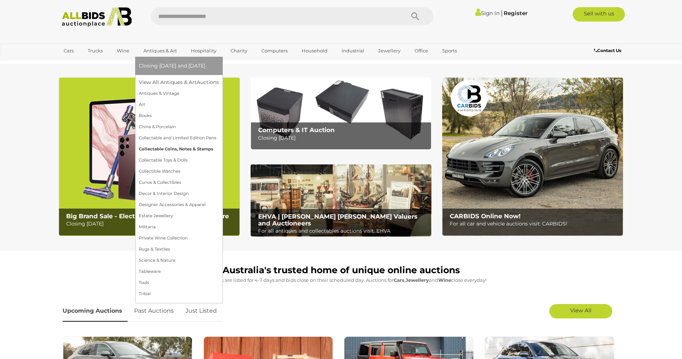
click at [186, 149] on link "Collectable Coins, Notes & Stamps" at bounding box center [179, 149] width 80 height 11
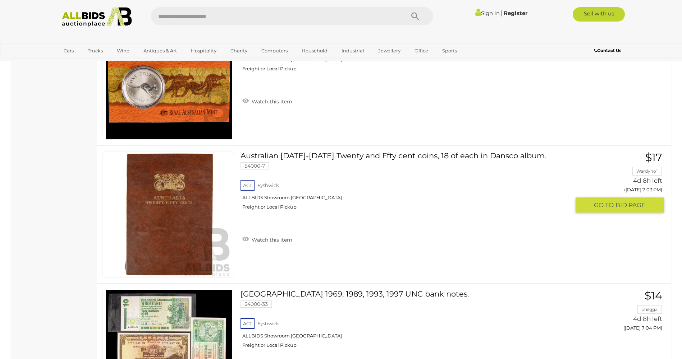
scroll to position [4599, 0]
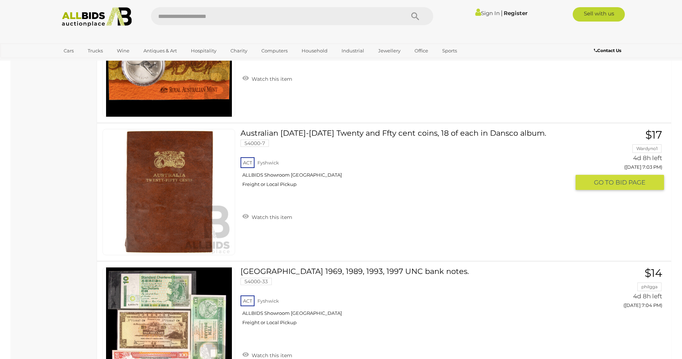
click at [165, 171] on link at bounding box center [168, 192] width 133 height 126
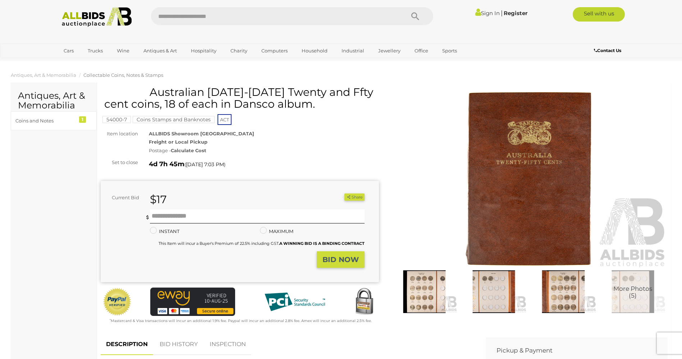
click at [545, 164] on img at bounding box center [528, 179] width 278 height 179
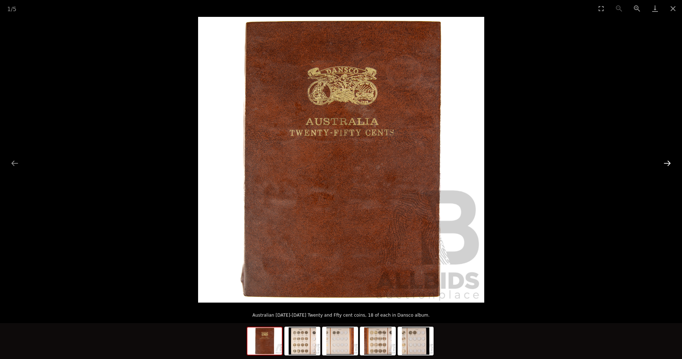
click at [669, 163] on button "Next slide" at bounding box center [666, 163] width 15 height 14
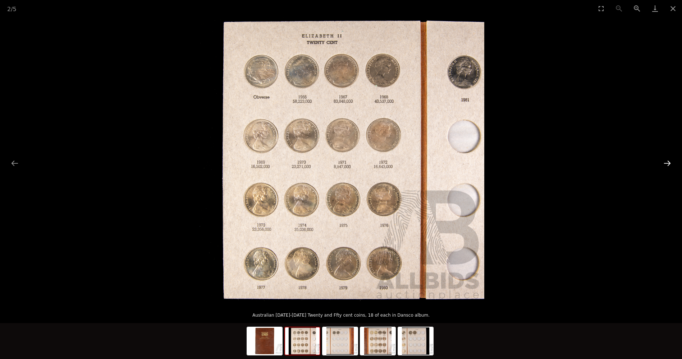
click at [669, 163] on button "Next slide" at bounding box center [666, 163] width 15 height 14
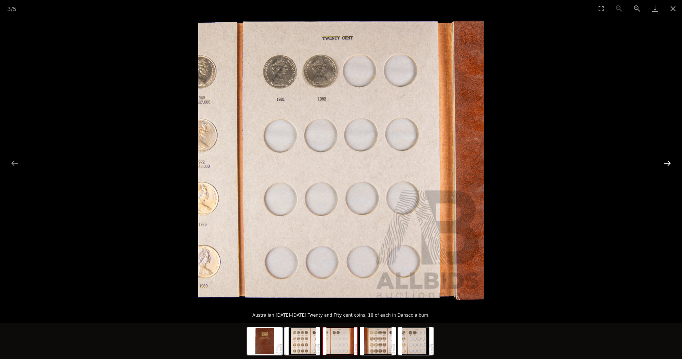
click at [664, 164] on button "Next slide" at bounding box center [666, 163] width 15 height 14
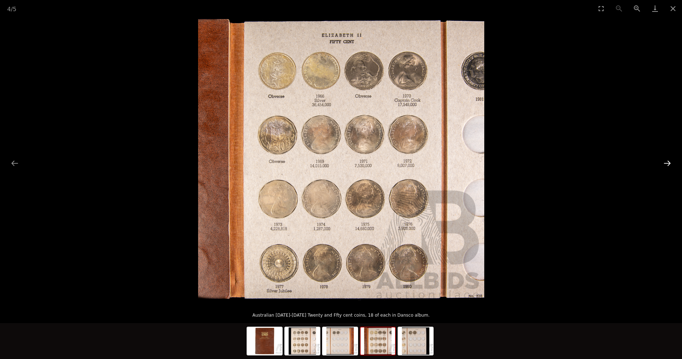
click at [664, 164] on button "Next slide" at bounding box center [666, 163] width 15 height 14
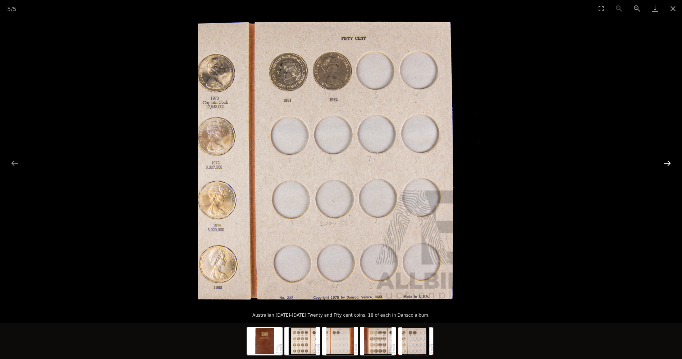
click at [664, 164] on button "Next slide" at bounding box center [666, 163] width 15 height 14
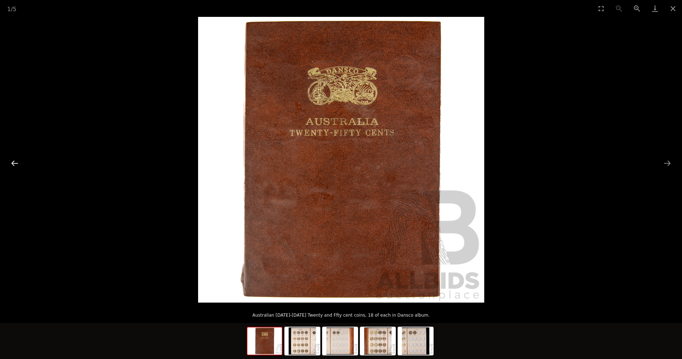
click at [17, 164] on button "Previous slide" at bounding box center [14, 163] width 15 height 14
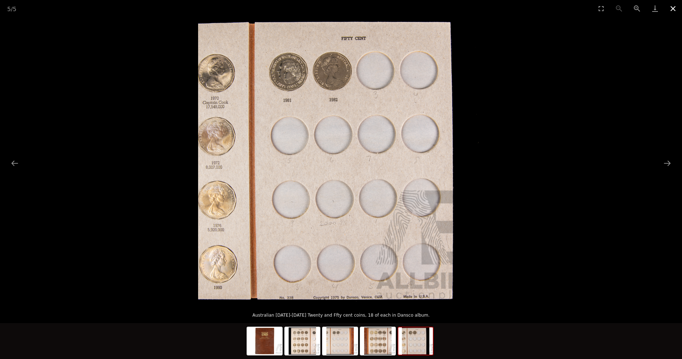
click at [674, 9] on button "Close gallery" at bounding box center [673, 8] width 18 height 17
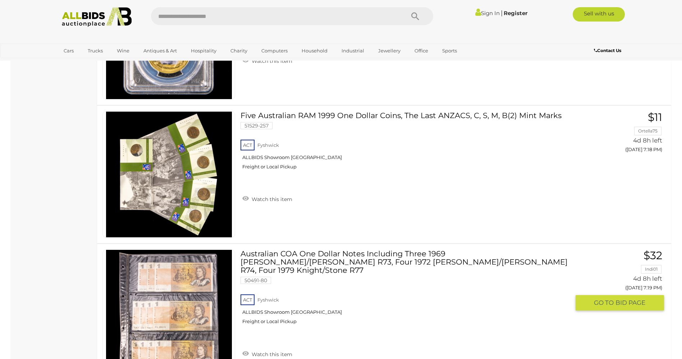
scroll to position [6755, 0]
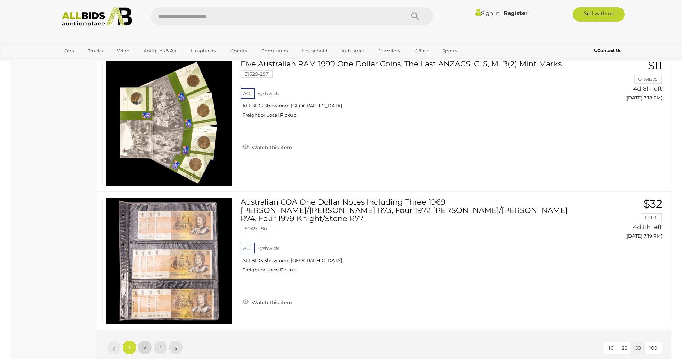
click at [142, 341] on link "2" at bounding box center [145, 348] width 14 height 14
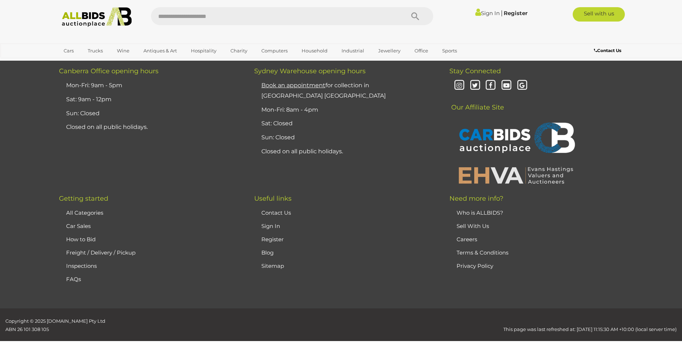
scroll to position [85, 0]
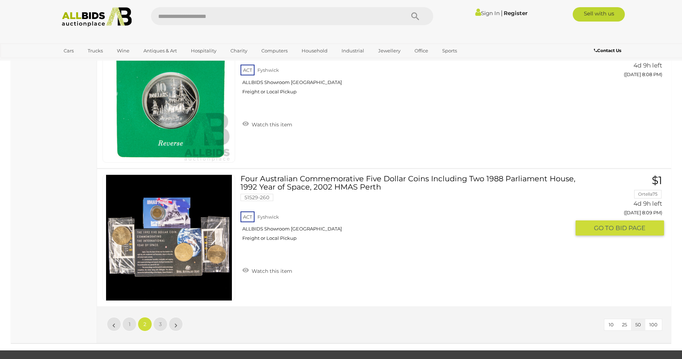
scroll to position [6804, 0]
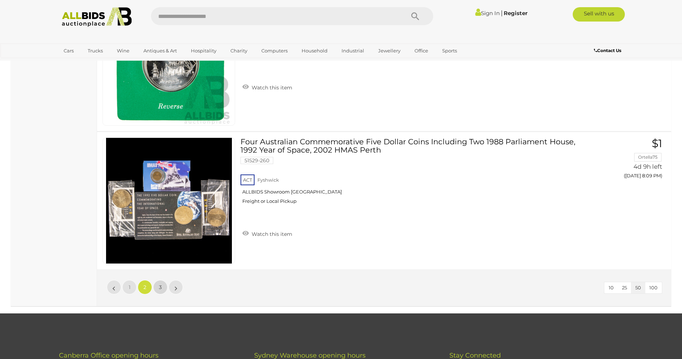
click at [159, 284] on link "3" at bounding box center [160, 287] width 14 height 14
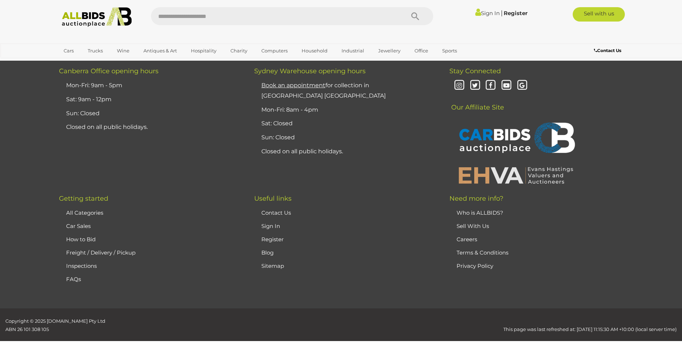
scroll to position [85, 0]
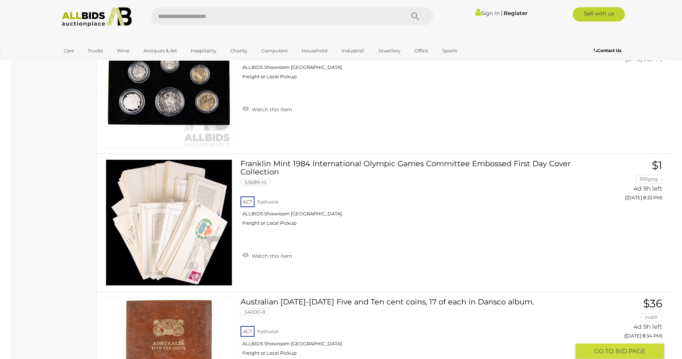
scroll to position [3175, 0]
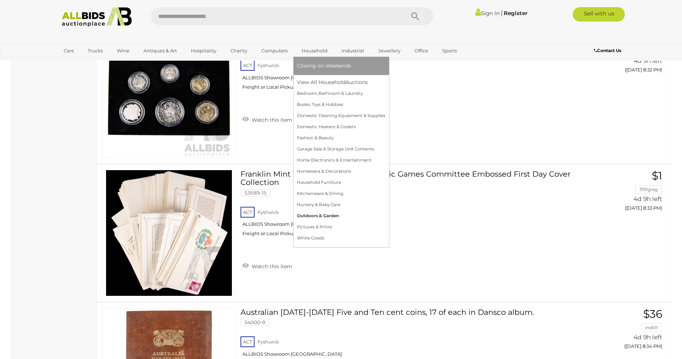
click at [318, 217] on link "Outdoors & Garden" at bounding box center [341, 216] width 88 height 11
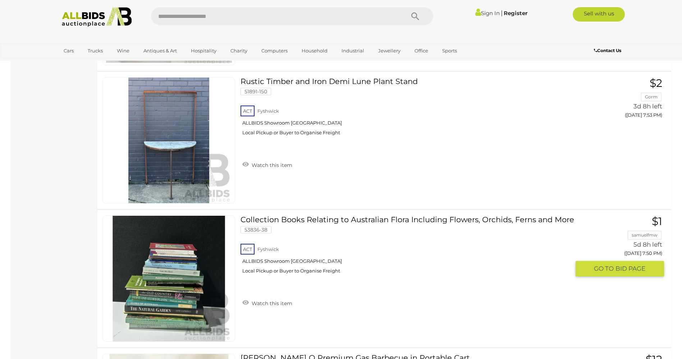
scroll to position [1437, 0]
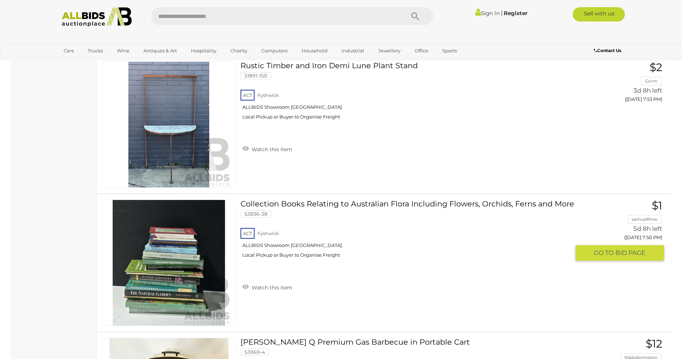
click at [163, 273] on img at bounding box center [169, 263] width 126 height 126
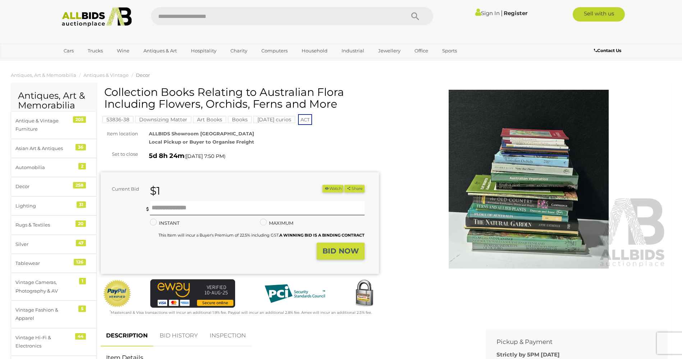
click at [532, 206] on img at bounding box center [528, 179] width 278 height 179
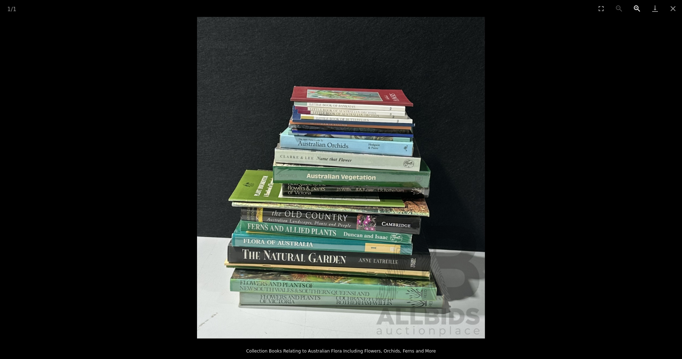
click at [635, 8] on button "Zoom in" at bounding box center [637, 8] width 18 height 17
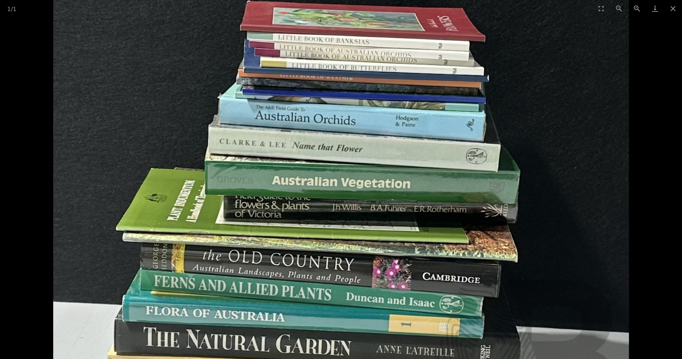
drag, startPoint x: 560, startPoint y: 39, endPoint x: 555, endPoint y: 46, distance: 8.4
click at [555, 46] on img at bounding box center [340, 184] width 575 height 644
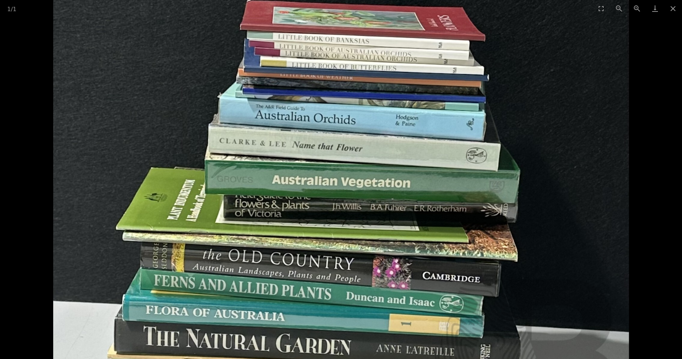
scroll to position [252, 0]
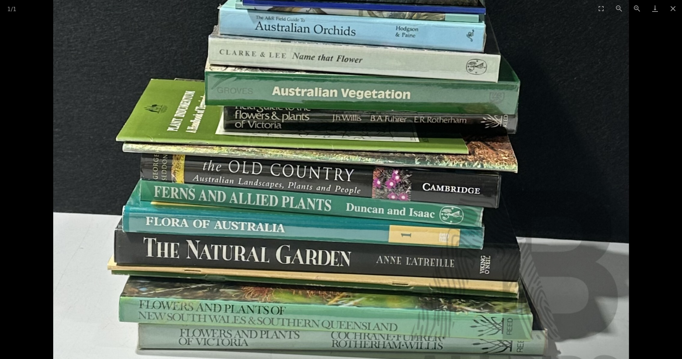
drag, startPoint x: 550, startPoint y: 122, endPoint x: 562, endPoint y: 33, distance: 89.6
click at [562, 33] on img at bounding box center [340, 95] width 575 height 644
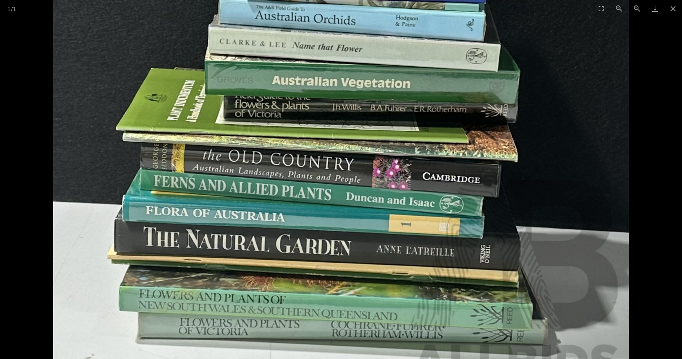
scroll to position [144, 0]
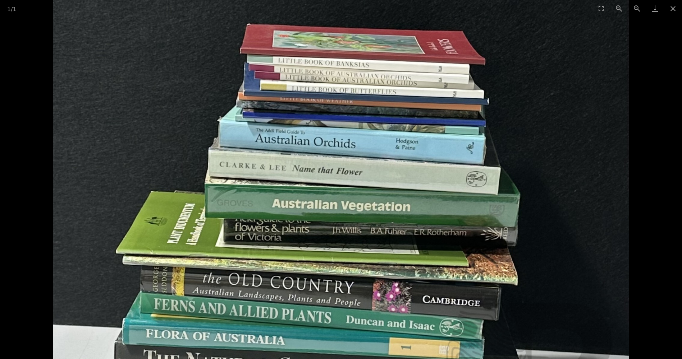
drag, startPoint x: 578, startPoint y: 188, endPoint x: 551, endPoint y: 311, distance: 126.1
click at [551, 311] on img at bounding box center [340, 207] width 575 height 644
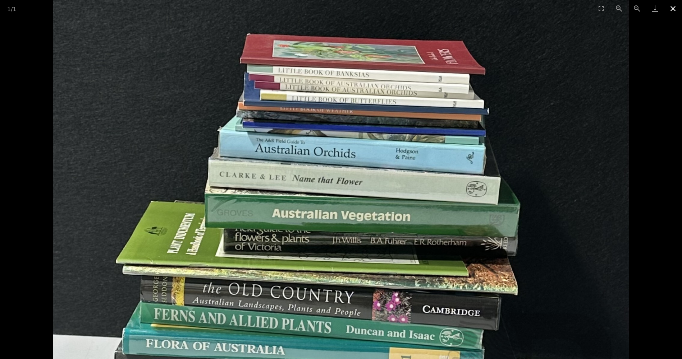
click at [669, 11] on button "Close gallery" at bounding box center [673, 8] width 18 height 17
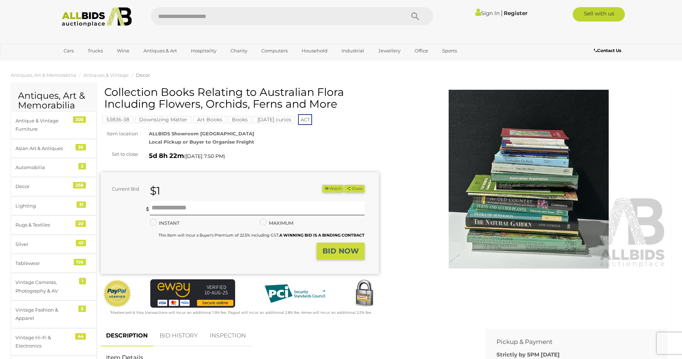
click at [484, 13] on link "Sign In" at bounding box center [487, 13] width 24 height 7
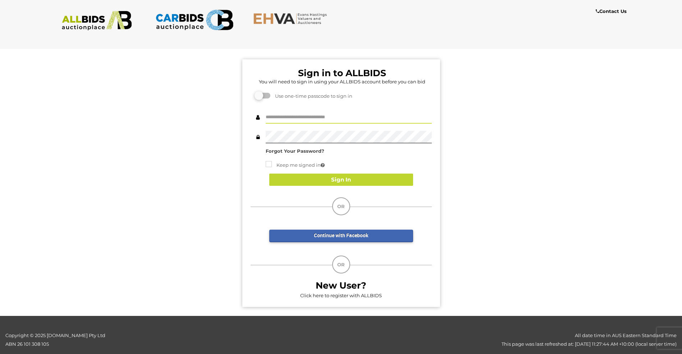
click at [276, 118] on input "text" at bounding box center [349, 117] width 166 height 13
type input "**********"
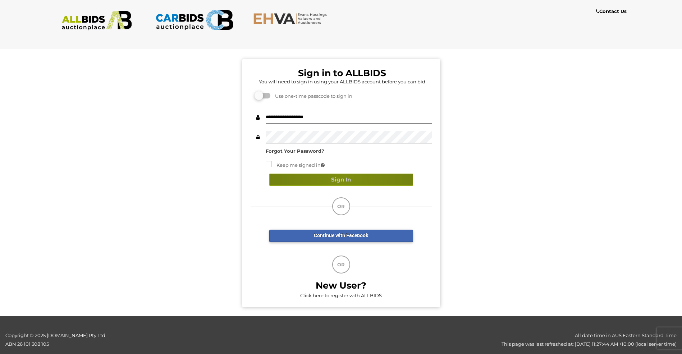
click at [345, 177] on button "Sign In" at bounding box center [341, 180] width 144 height 13
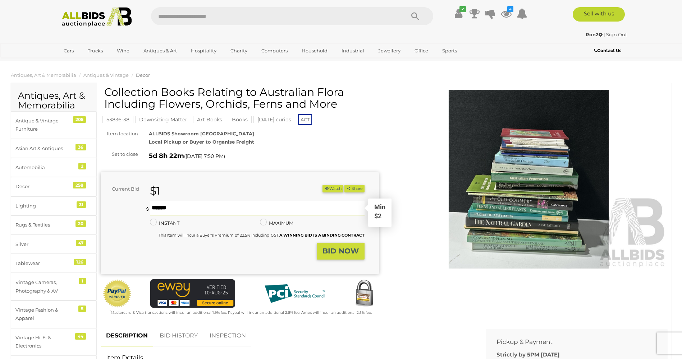
click at [161, 207] on input "text" at bounding box center [257, 208] width 214 height 14
type input "**"
click at [341, 251] on strong "BID NOW" at bounding box center [340, 251] width 36 height 9
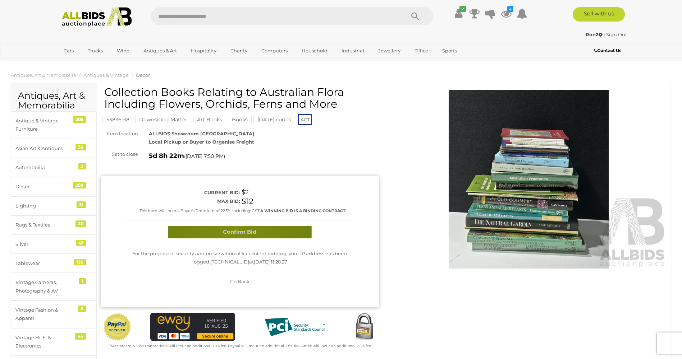
click at [233, 230] on button "Confirm Bid" at bounding box center [240, 232] width 144 height 13
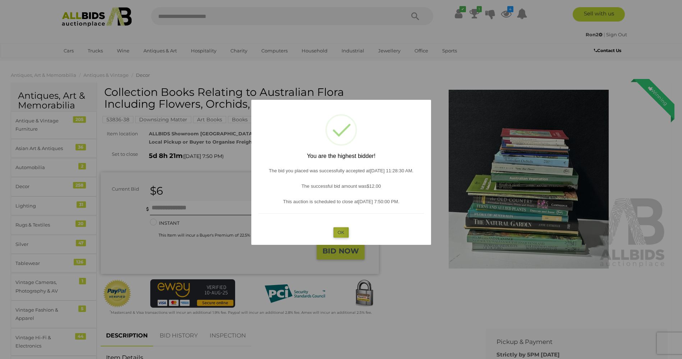
click at [338, 234] on button "OK" at bounding box center [340, 232] width 15 height 10
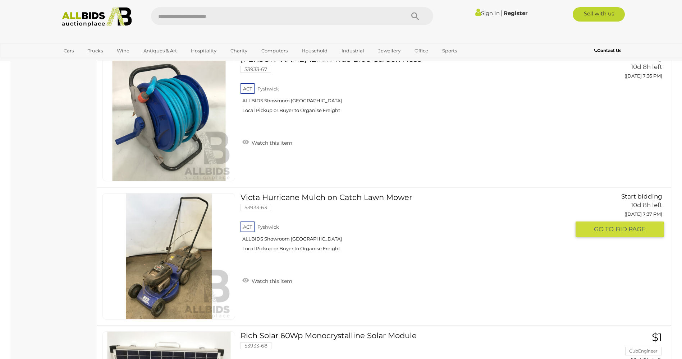
scroll to position [1881, 0]
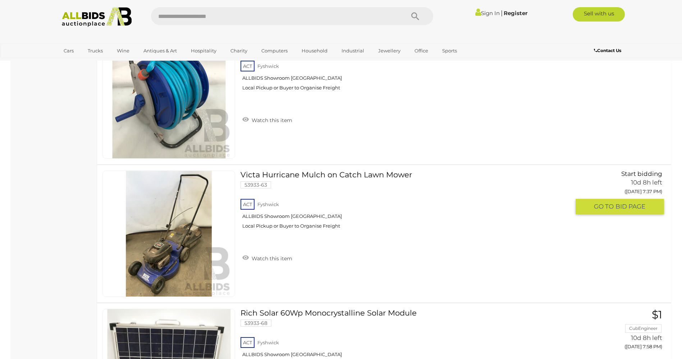
click at [180, 230] on link at bounding box center [168, 234] width 133 height 126
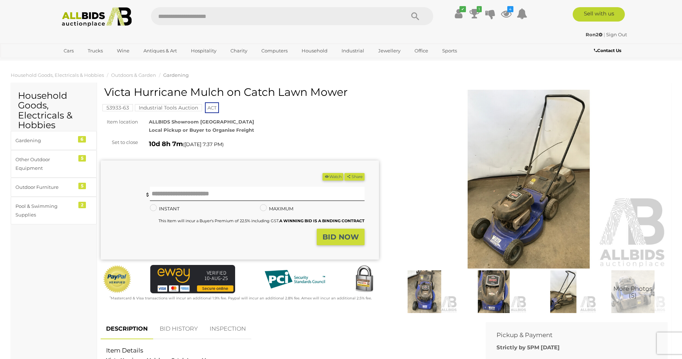
click at [525, 202] on img at bounding box center [528, 179] width 278 height 179
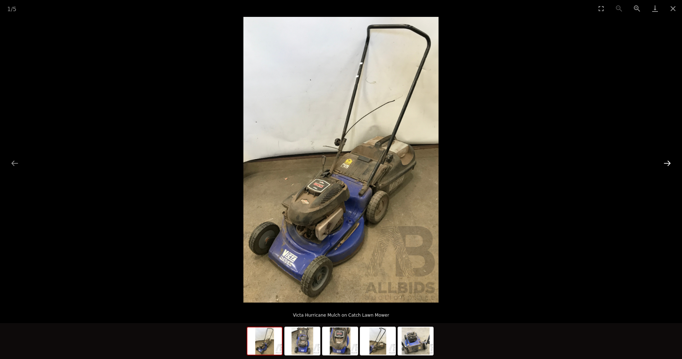
click at [664, 163] on button "Next slide" at bounding box center [666, 163] width 15 height 14
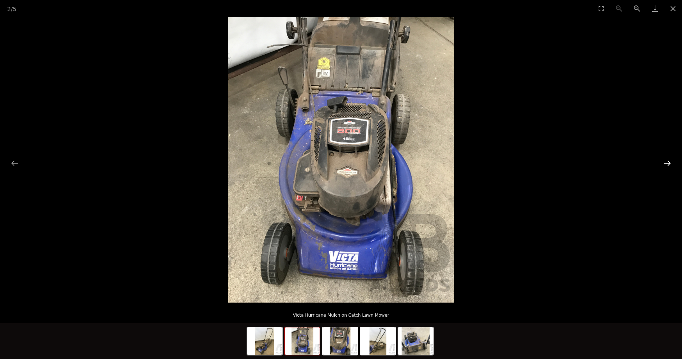
click at [667, 161] on button "Next slide" at bounding box center [666, 163] width 15 height 14
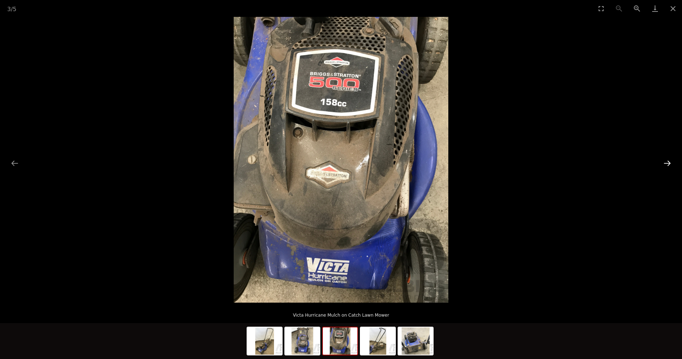
click at [667, 161] on button "Next slide" at bounding box center [666, 163] width 15 height 14
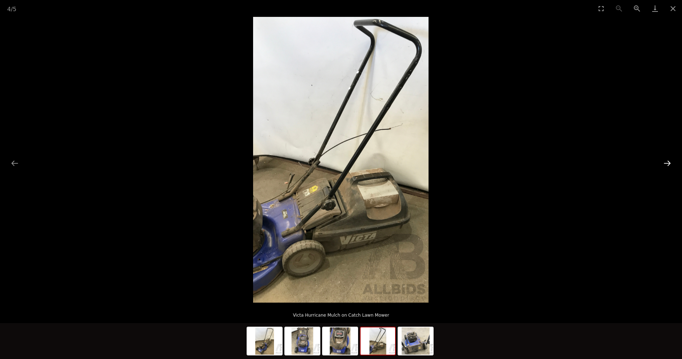
click at [667, 161] on button "Next slide" at bounding box center [666, 163] width 15 height 14
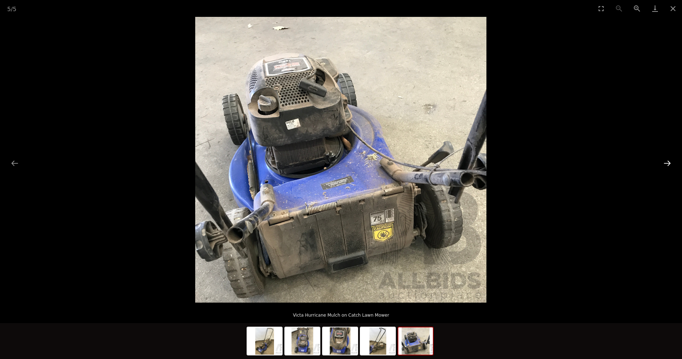
click at [667, 161] on button "Next slide" at bounding box center [666, 163] width 15 height 14
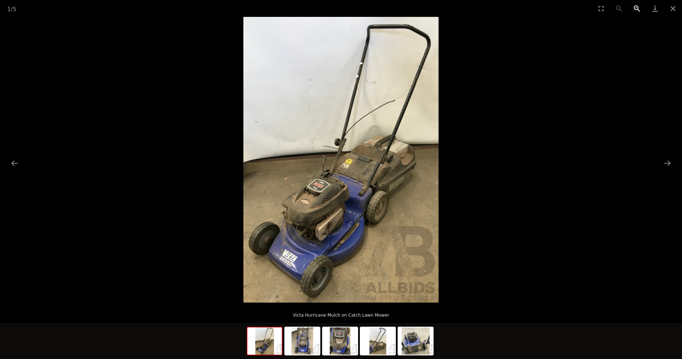
click at [635, 10] on button "Zoom in" at bounding box center [637, 8] width 18 height 17
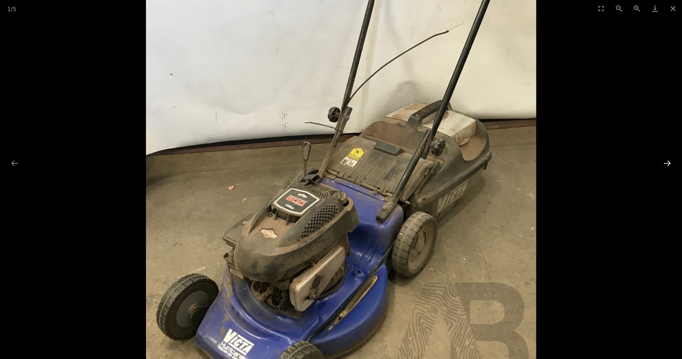
click at [664, 162] on button "Next slide" at bounding box center [666, 163] width 15 height 14
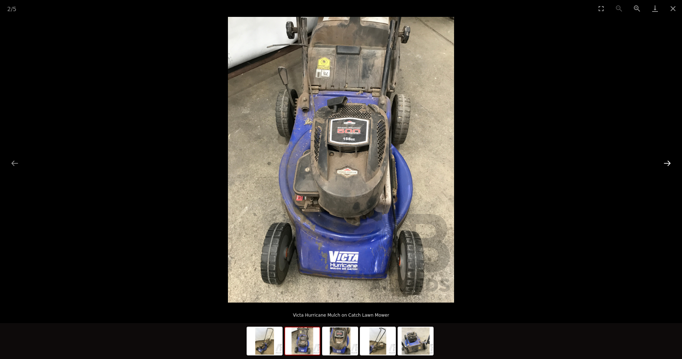
click at [664, 162] on button "Next slide" at bounding box center [666, 163] width 15 height 14
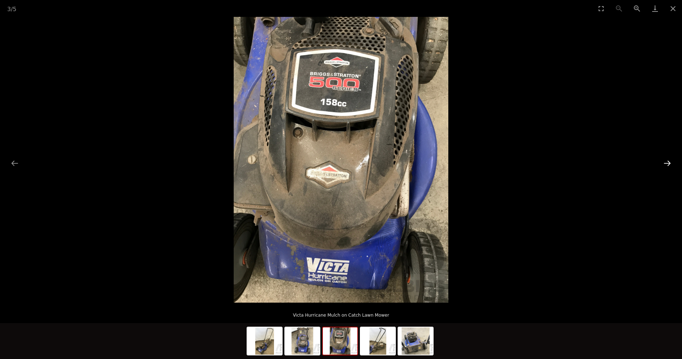
click at [664, 162] on button "Next slide" at bounding box center [666, 163] width 15 height 14
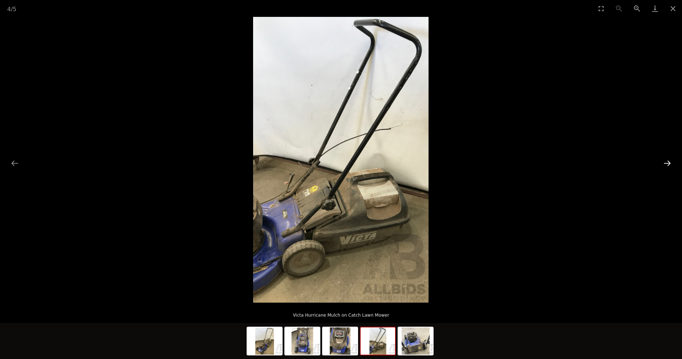
click at [663, 162] on button "Next slide" at bounding box center [666, 163] width 15 height 14
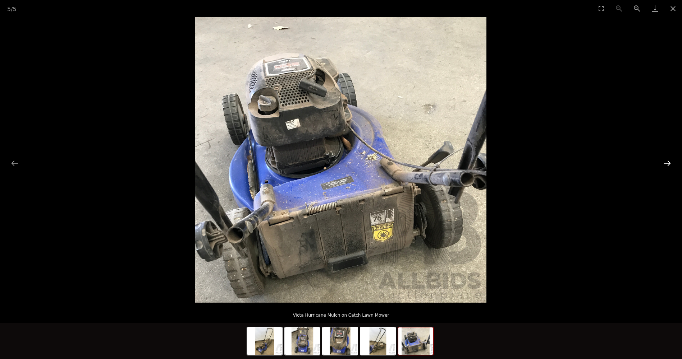
click at [663, 163] on button "Next slide" at bounding box center [666, 163] width 15 height 14
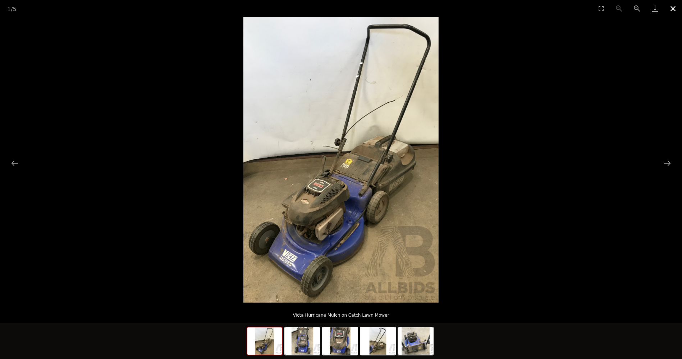
click at [673, 6] on button "Close gallery" at bounding box center [673, 8] width 18 height 17
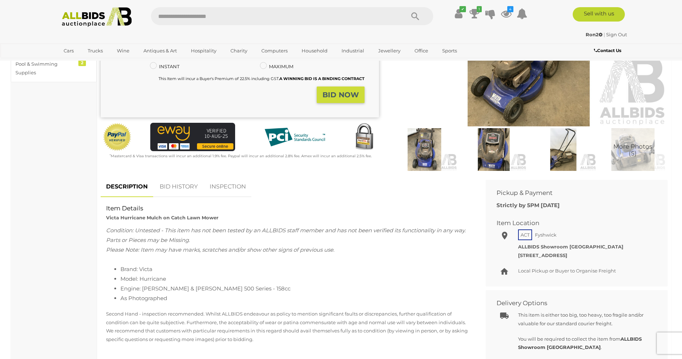
scroll to position [144, 0]
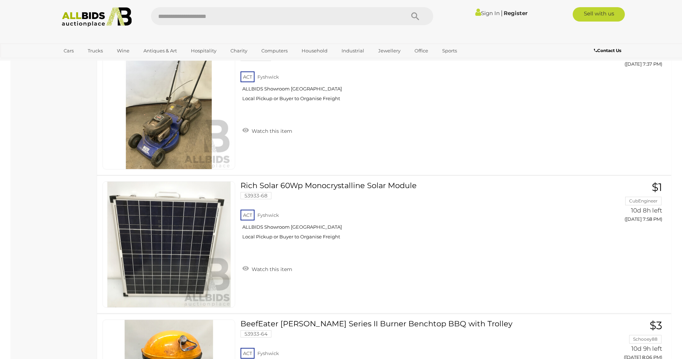
scroll to position [1881, 0]
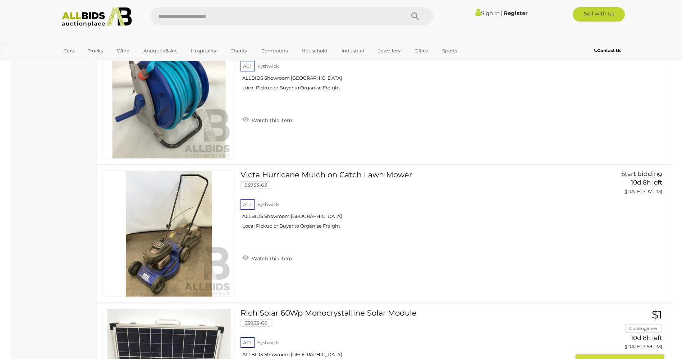
drag, startPoint x: 269, startPoint y: 131, endPoint x: 249, endPoint y: 241, distance: 112.0
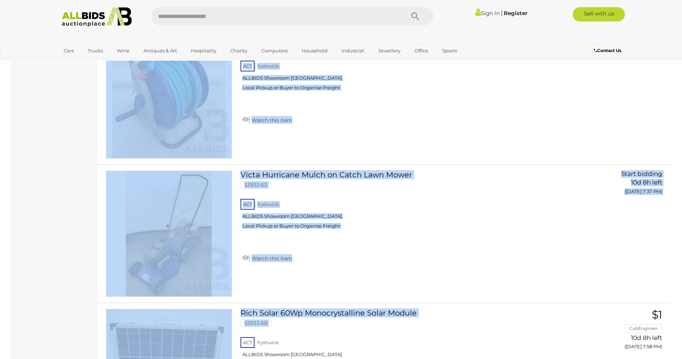
scroll to position [2009, 0]
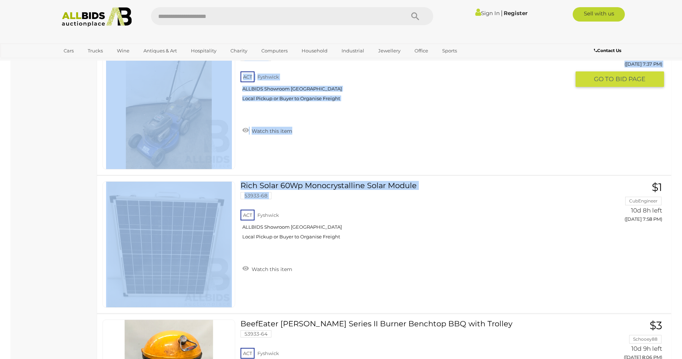
click at [452, 136] on div "Watch this item" at bounding box center [407, 121] width 335 height 29
click at [464, 107] on div "ACT Fyshwick ALLBIDS Showroom Fyshwick Local Pickup or Buyer to Organise Freight" at bounding box center [404, 88] width 329 height 37
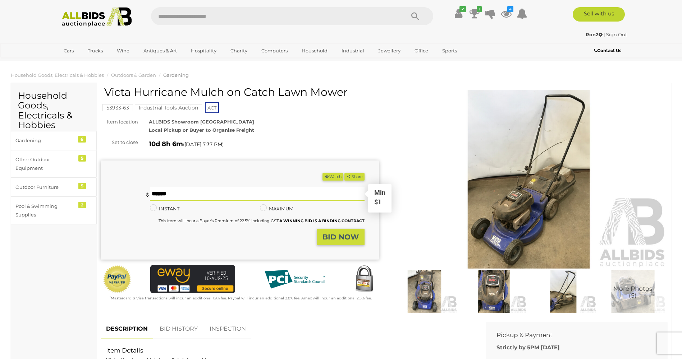
click at [328, 195] on input "text" at bounding box center [257, 194] width 214 height 14
click at [331, 174] on button "Watch" at bounding box center [332, 177] width 21 height 8
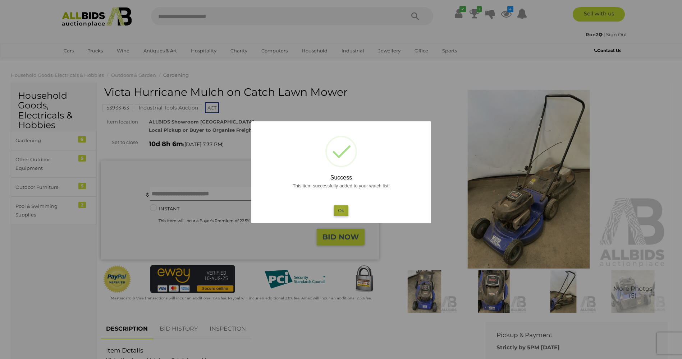
click at [341, 210] on button "Ok" at bounding box center [340, 211] width 15 height 10
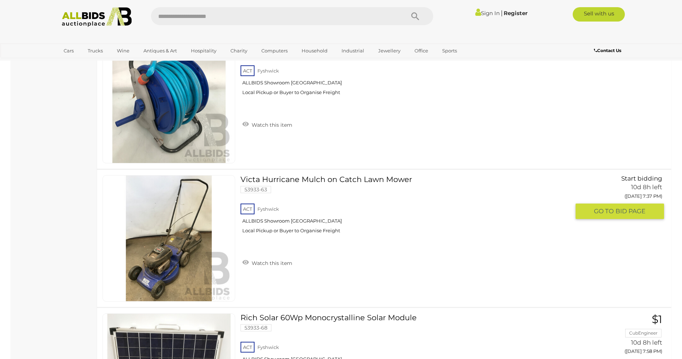
scroll to position [1865, 0]
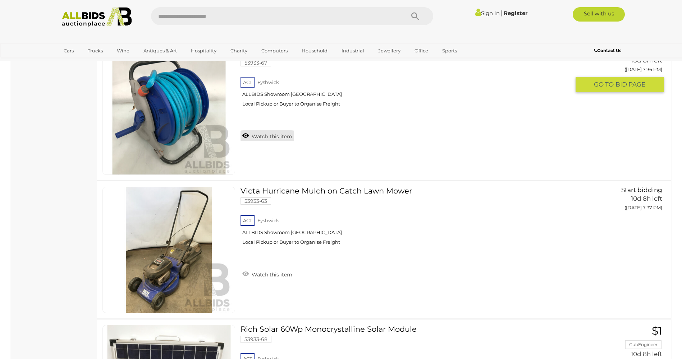
click at [272, 137] on link "Watch this item" at bounding box center [267, 135] width 54 height 11
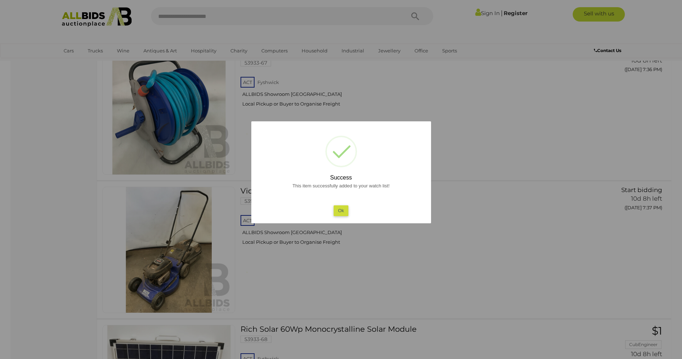
click at [338, 211] on button "Ok" at bounding box center [340, 211] width 15 height 10
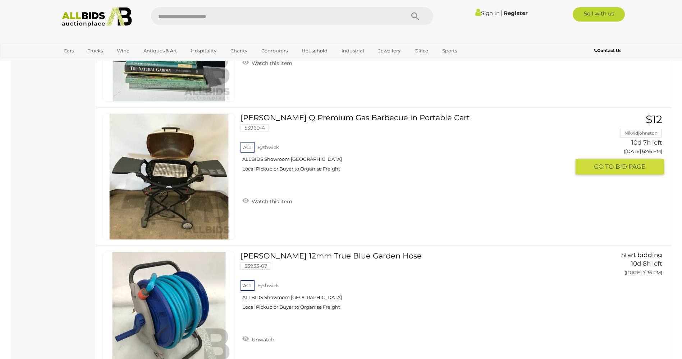
scroll to position [1650, 0]
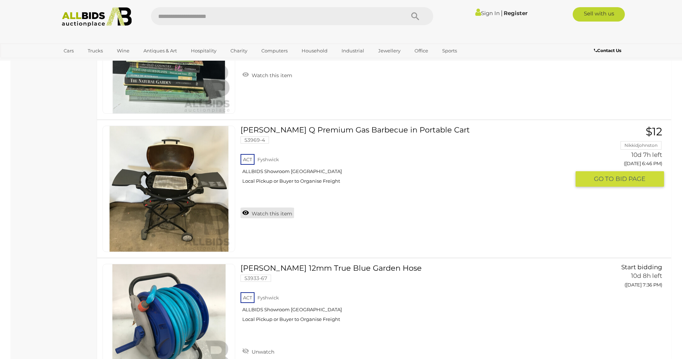
click at [282, 214] on link "Watch this item" at bounding box center [267, 213] width 54 height 11
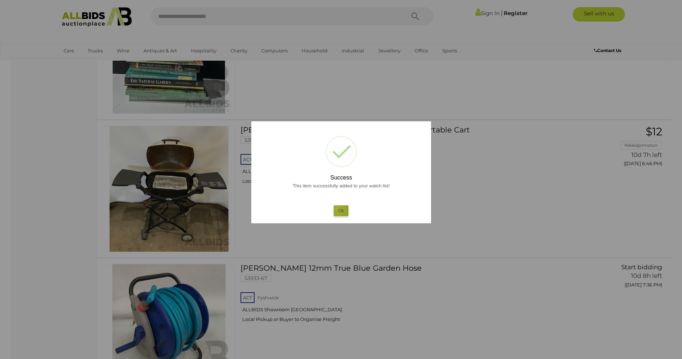
click at [338, 209] on button "Ok" at bounding box center [340, 211] width 15 height 10
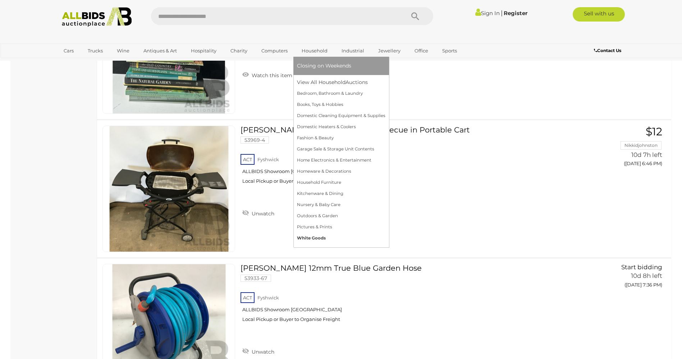
click at [317, 237] on link "White Goods" at bounding box center [341, 238] width 88 height 11
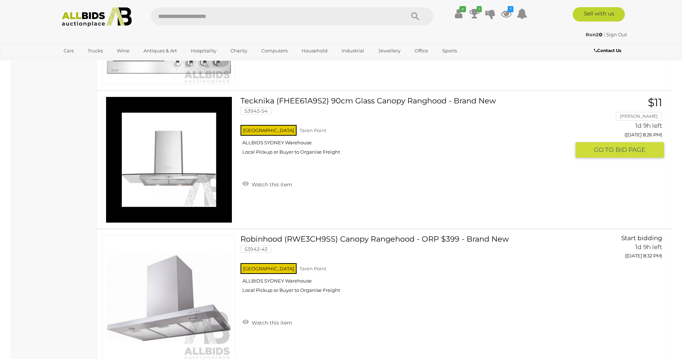
scroll to position [2048, 0]
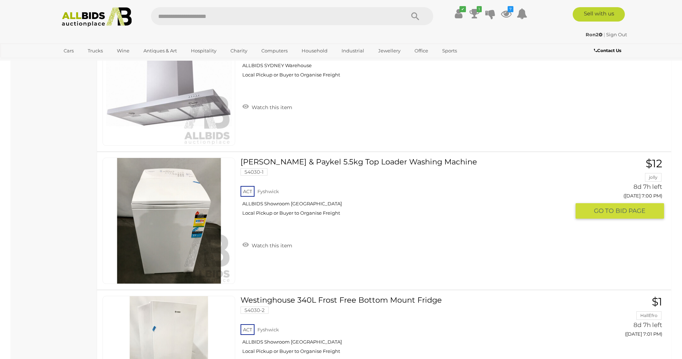
click at [171, 204] on link at bounding box center [168, 221] width 133 height 126
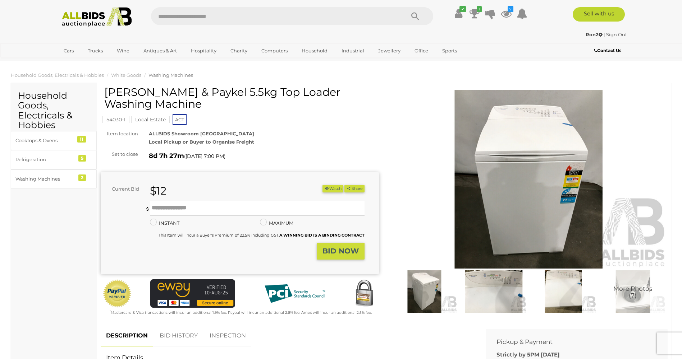
click at [546, 188] on img at bounding box center [528, 179] width 278 height 179
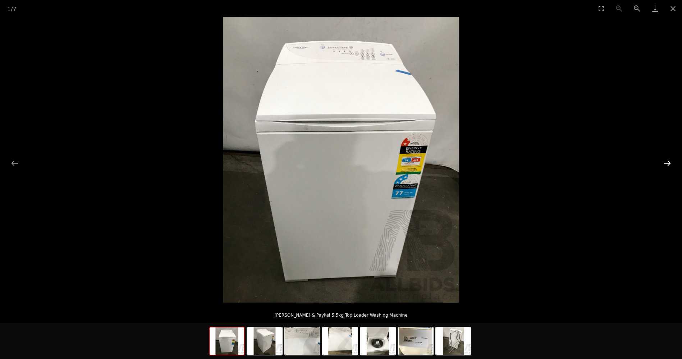
click at [664, 163] on button "Next slide" at bounding box center [666, 163] width 15 height 14
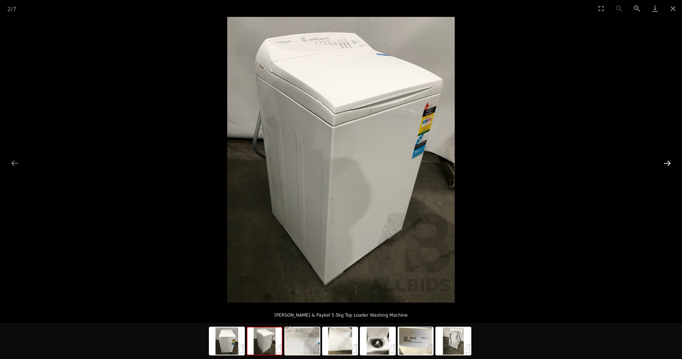
click at [664, 163] on button "Next slide" at bounding box center [666, 163] width 15 height 14
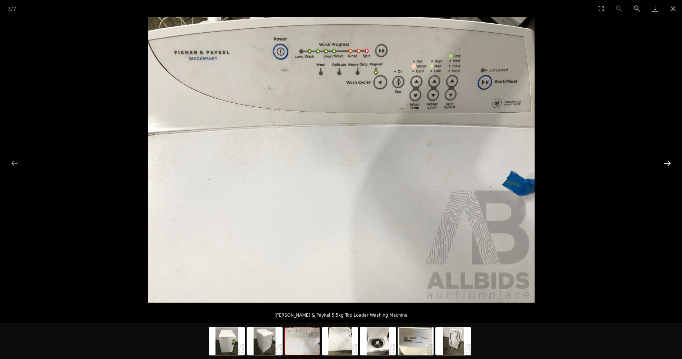
click at [664, 164] on button "Next slide" at bounding box center [666, 163] width 15 height 14
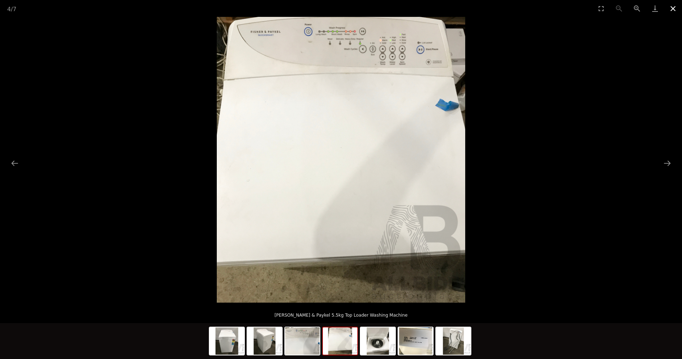
click at [672, 10] on button "Close gallery" at bounding box center [673, 8] width 18 height 17
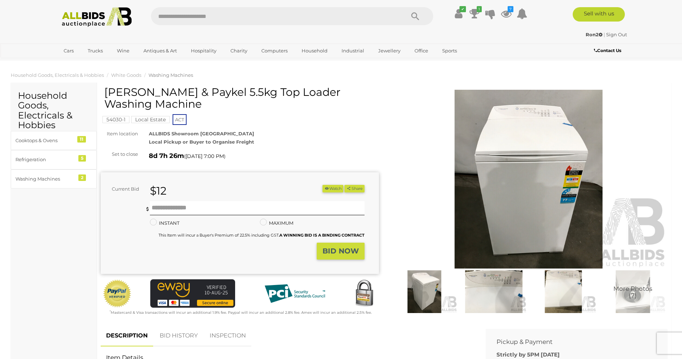
click at [556, 193] on img at bounding box center [528, 179] width 278 height 179
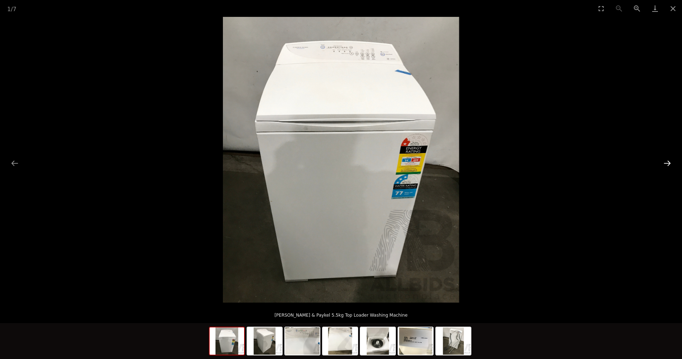
click at [664, 164] on button "Next slide" at bounding box center [666, 163] width 15 height 14
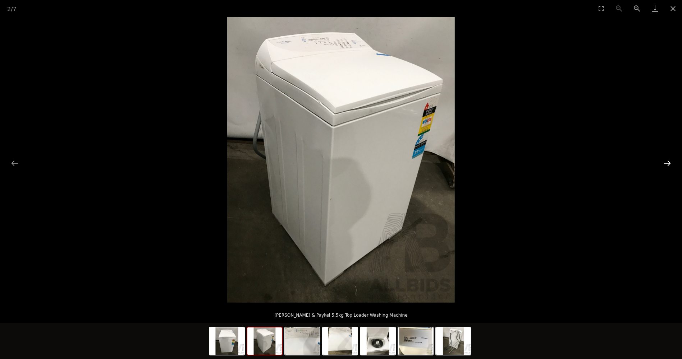
click at [664, 164] on button "Next slide" at bounding box center [666, 163] width 15 height 14
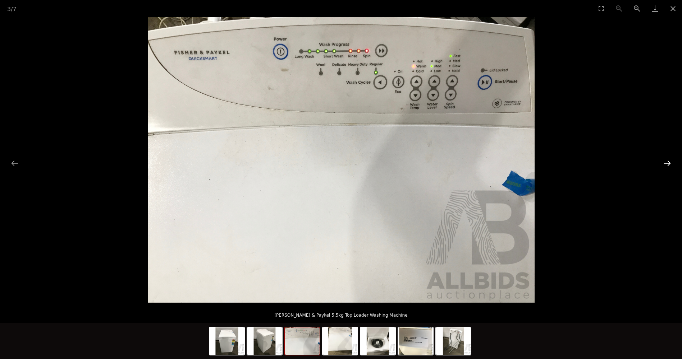
click at [664, 164] on button "Next slide" at bounding box center [666, 163] width 15 height 14
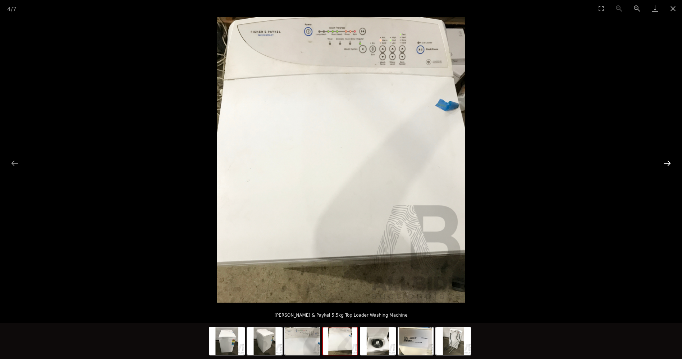
click at [664, 164] on button "Next slide" at bounding box center [666, 163] width 15 height 14
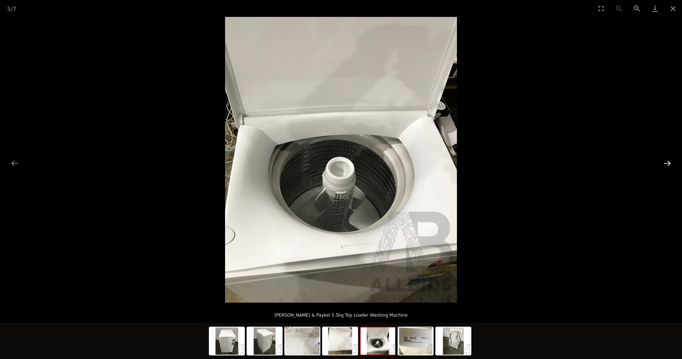
click at [664, 164] on button "Next slide" at bounding box center [666, 163] width 15 height 14
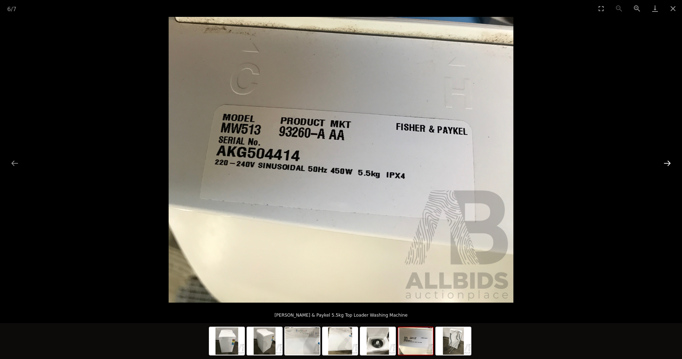
click at [664, 164] on button "Next slide" at bounding box center [666, 163] width 15 height 14
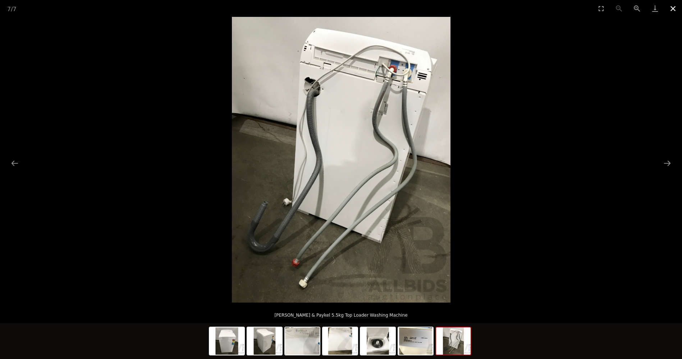
click at [674, 9] on button "Close gallery" at bounding box center [673, 8] width 18 height 17
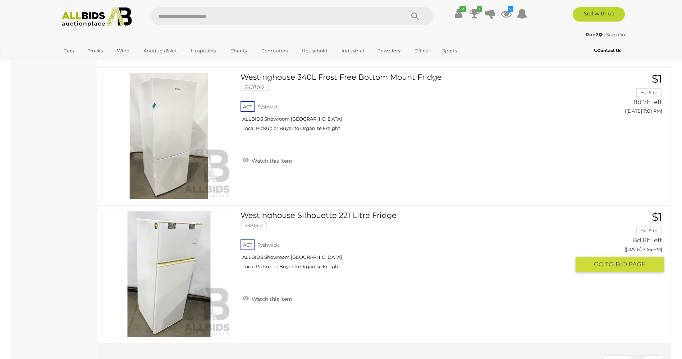
scroll to position [2270, 0]
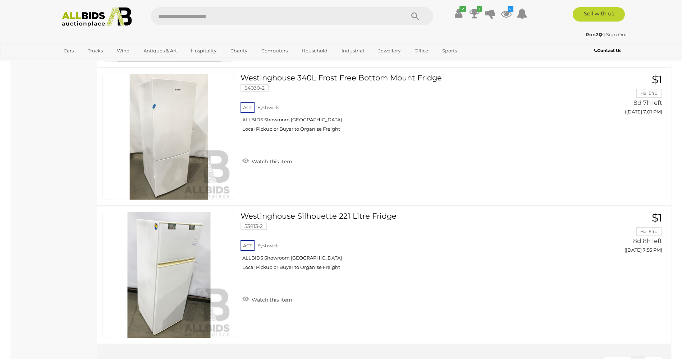
click at [94, 17] on img at bounding box center [97, 17] width 78 height 20
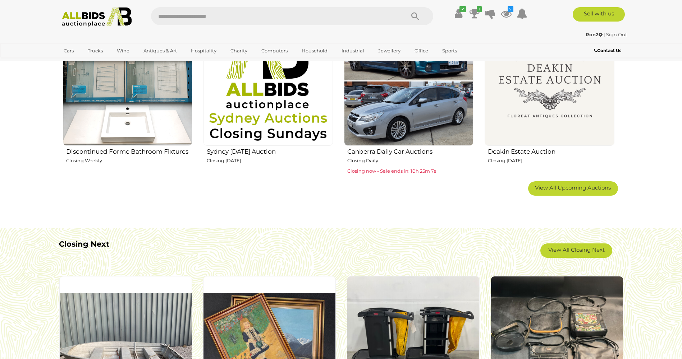
scroll to position [503, 0]
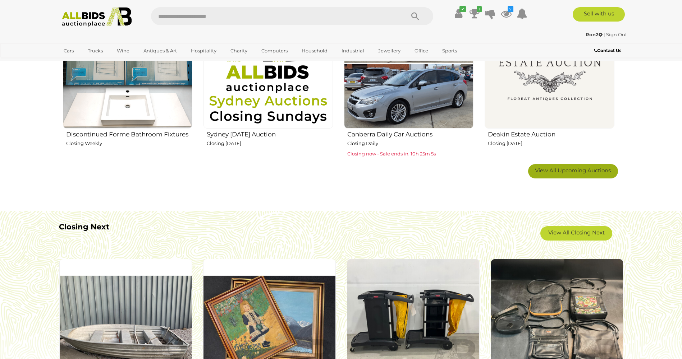
click at [560, 170] on span "View All Upcoming Auctions" at bounding box center [573, 170] width 76 height 7
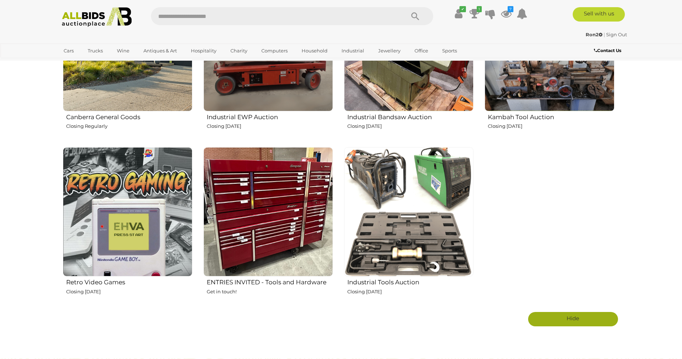
scroll to position [1186, 0]
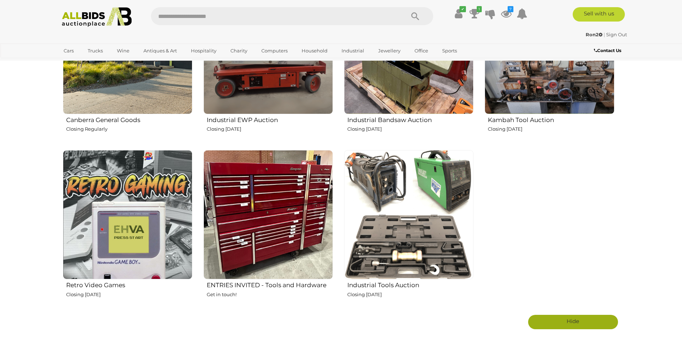
click at [400, 225] on img at bounding box center [408, 214] width 129 height 129
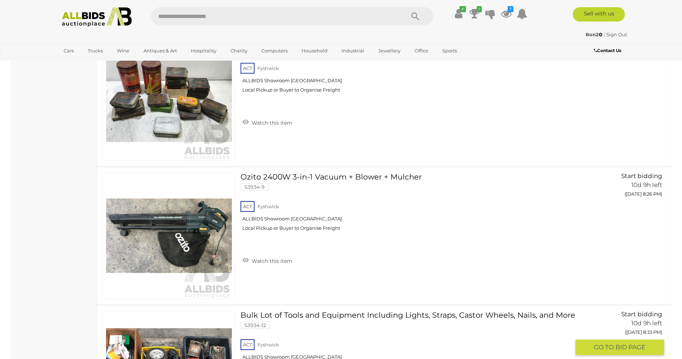
scroll to position [2551, 0]
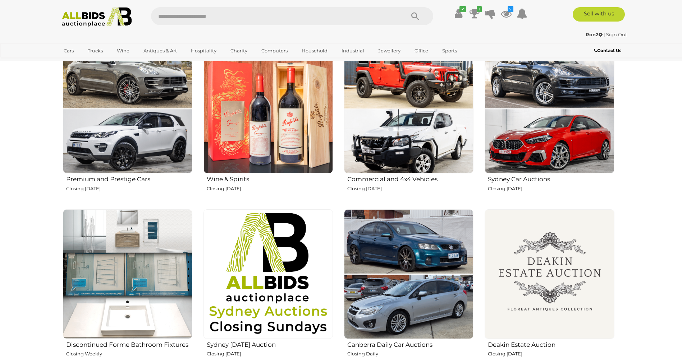
scroll to position [287, 0]
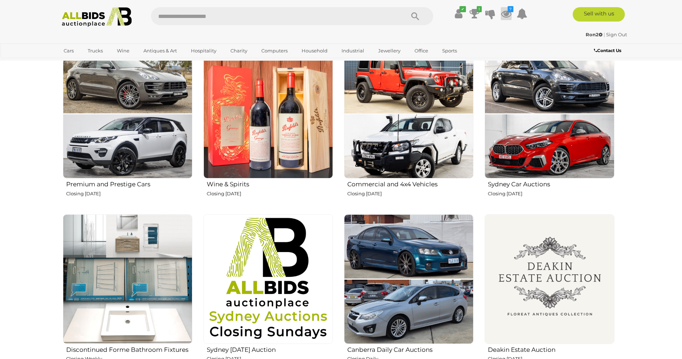
click at [504, 14] on icon at bounding box center [505, 13] width 11 height 13
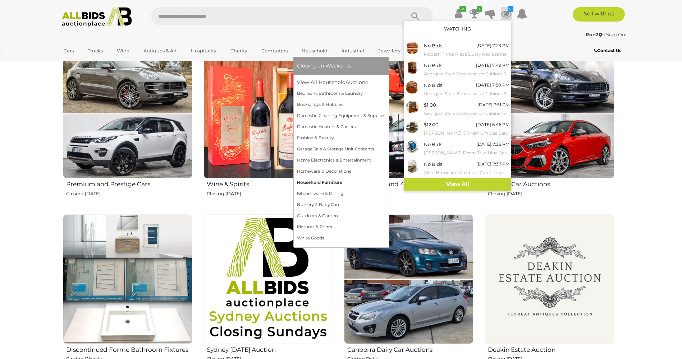
click at [322, 181] on link "Household Furniture" at bounding box center [341, 182] width 88 height 11
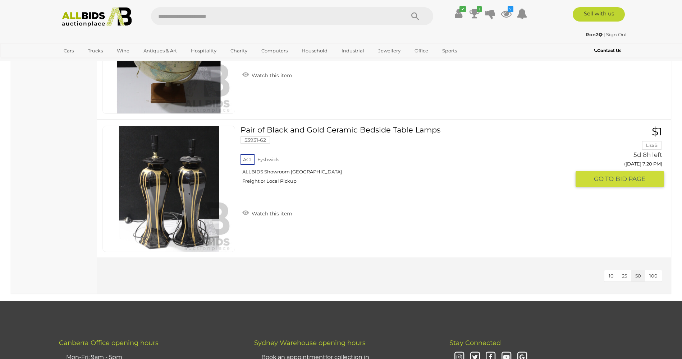
scroll to position [862, 0]
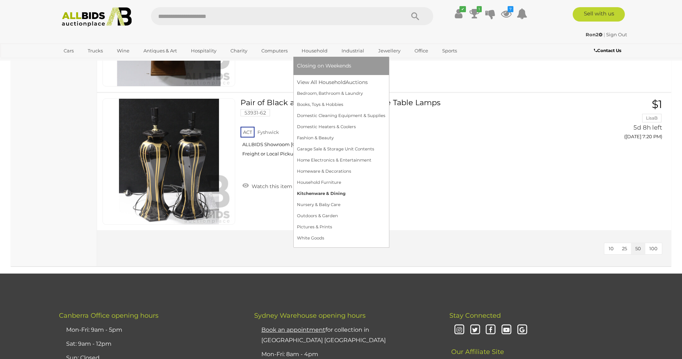
click at [320, 193] on link "Kitchenware & Dining" at bounding box center [341, 193] width 88 height 11
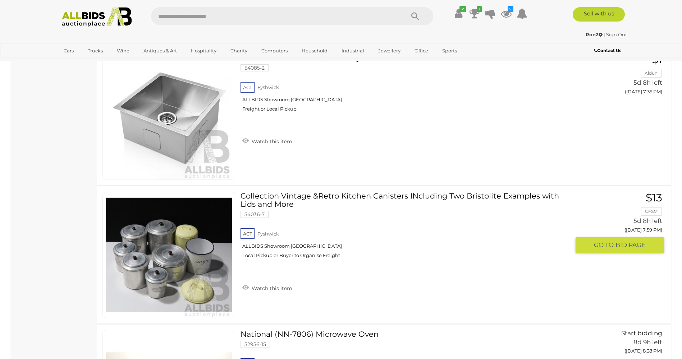
scroll to position [2048, 0]
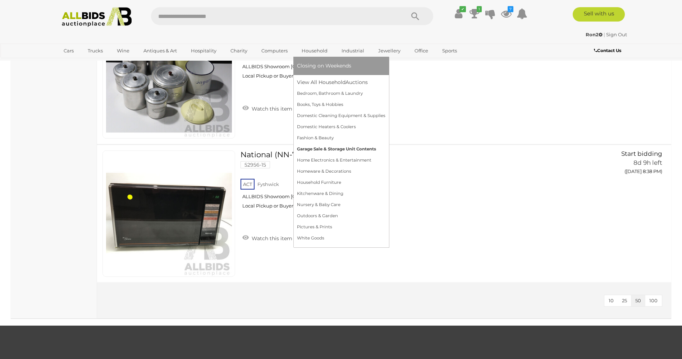
click at [300, 149] on link "Garage Sale & Storage Unit Contents" at bounding box center [341, 149] width 88 height 11
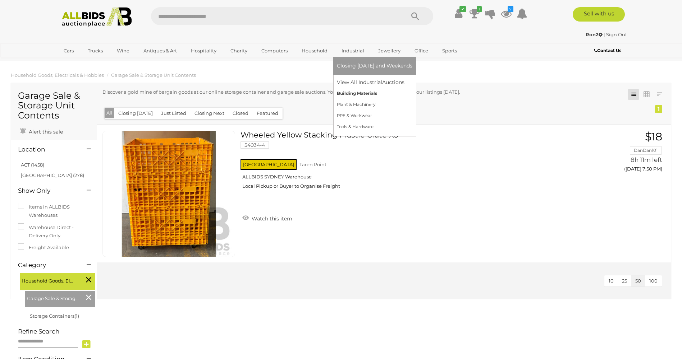
click at [354, 91] on link "Building Materials" at bounding box center [374, 93] width 75 height 11
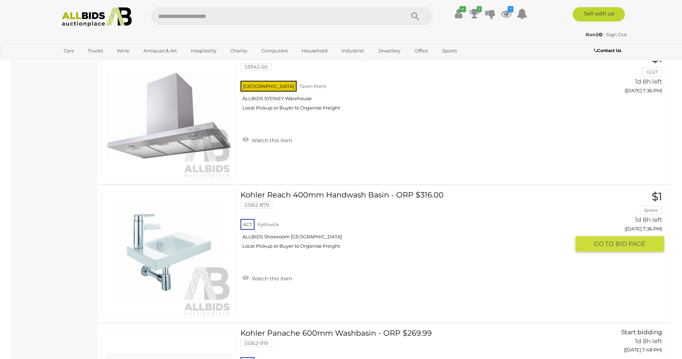
scroll to position [3018, 0]
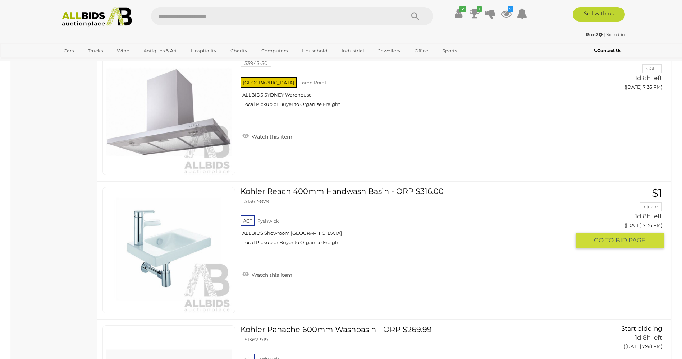
click at [170, 247] on link at bounding box center [168, 250] width 133 height 126
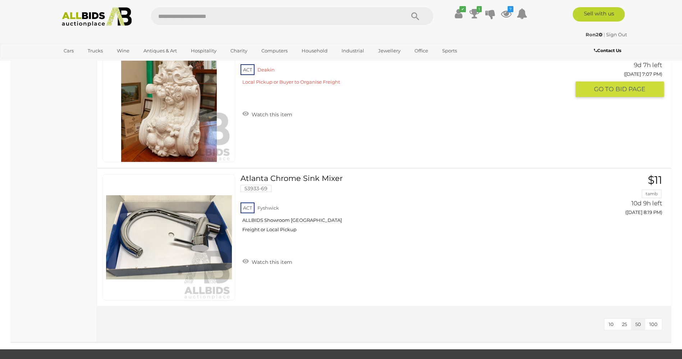
scroll to position [6791, 0]
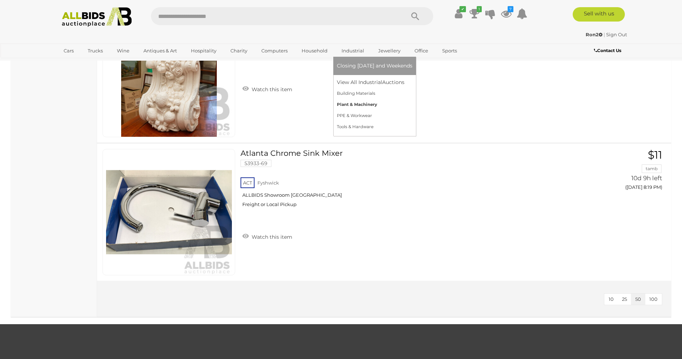
click at [337, 104] on link "Plant & Machinery" at bounding box center [374, 104] width 75 height 11
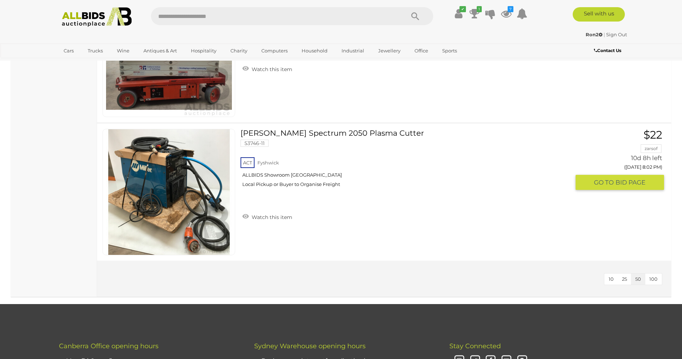
scroll to position [934, 0]
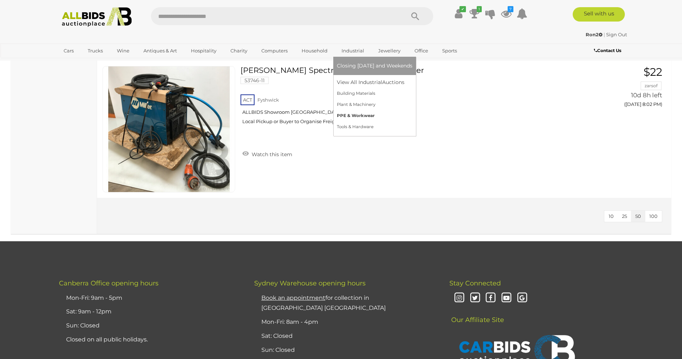
click at [350, 113] on link "PPE & Workwear" at bounding box center [374, 115] width 75 height 11
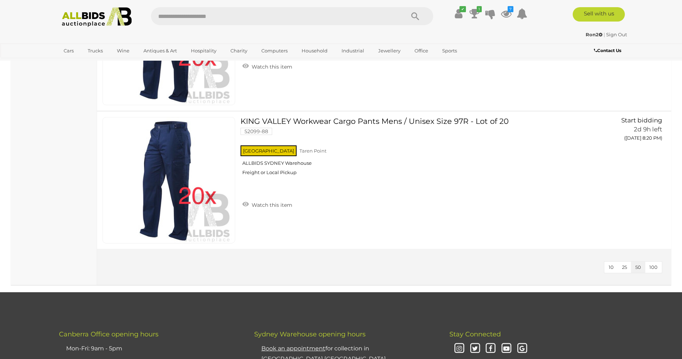
scroll to position [1186, 0]
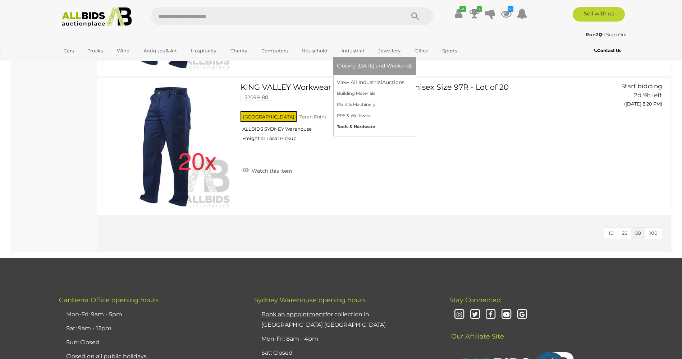
click at [346, 124] on link "Tools & Hardware" at bounding box center [374, 126] width 75 height 11
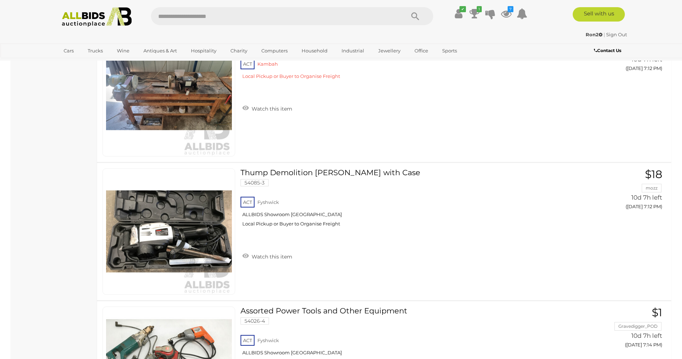
scroll to position [4994, 0]
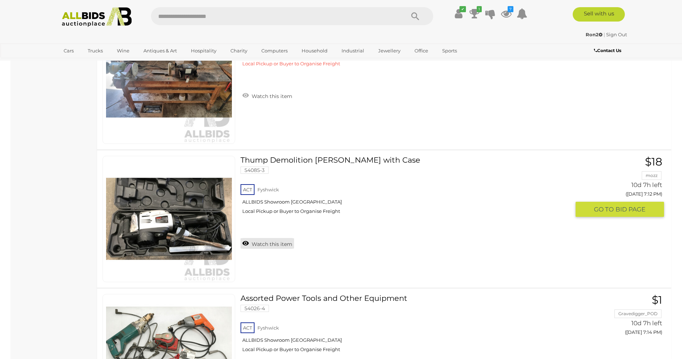
click at [280, 246] on link "Watch this item" at bounding box center [267, 243] width 54 height 11
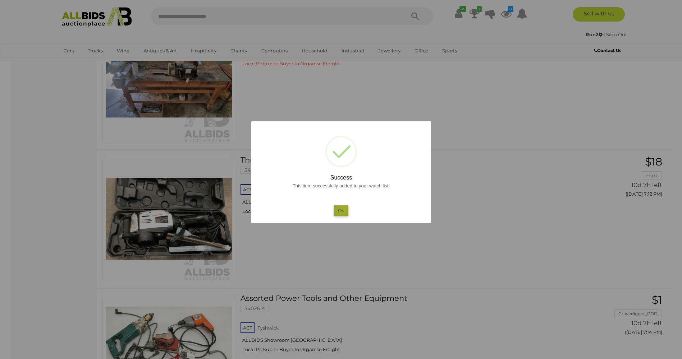
click at [342, 210] on button "Ok" at bounding box center [340, 211] width 15 height 10
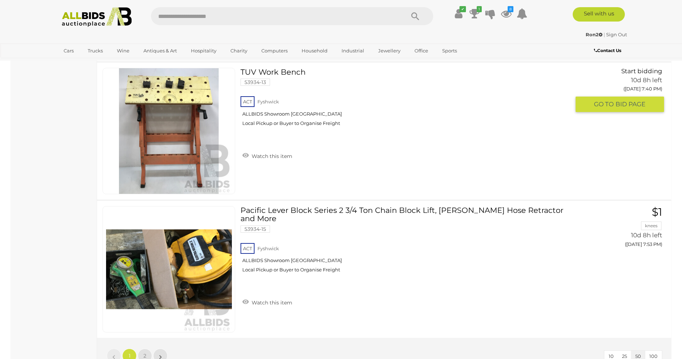
scroll to position [6755, 0]
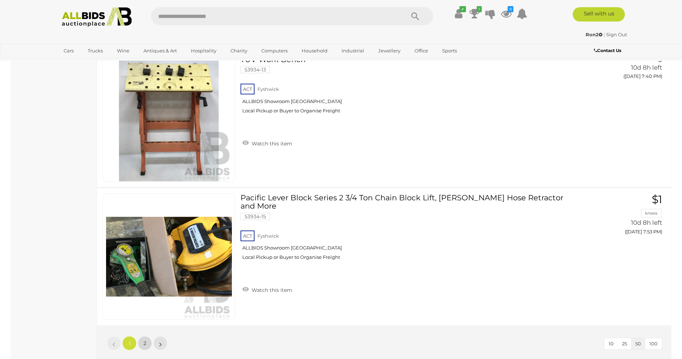
click at [143, 343] on span "2" at bounding box center [144, 343] width 3 height 6
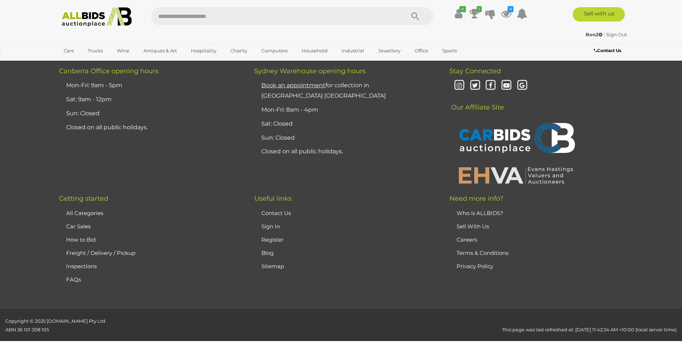
scroll to position [92, 0]
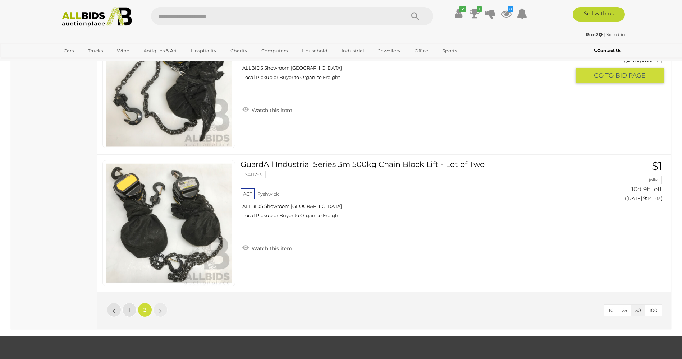
scroll to position [3469, 0]
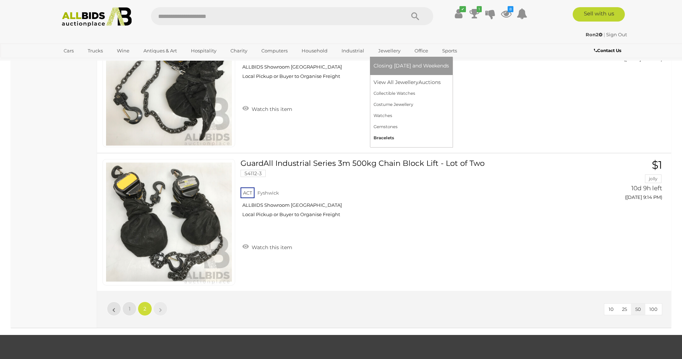
click at [380, 136] on link "Bracelets" at bounding box center [410, 138] width 75 height 11
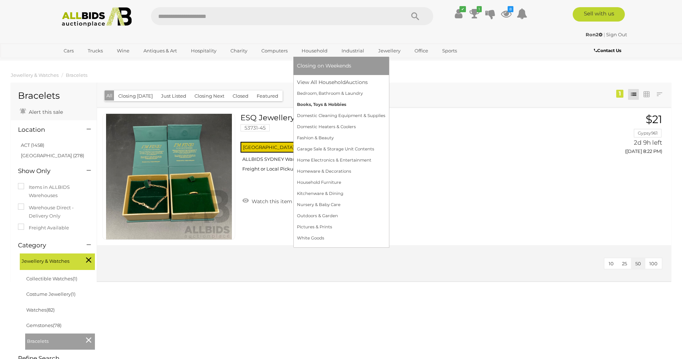
click at [317, 102] on link "Books, Toys & Hobbies" at bounding box center [341, 104] width 88 height 11
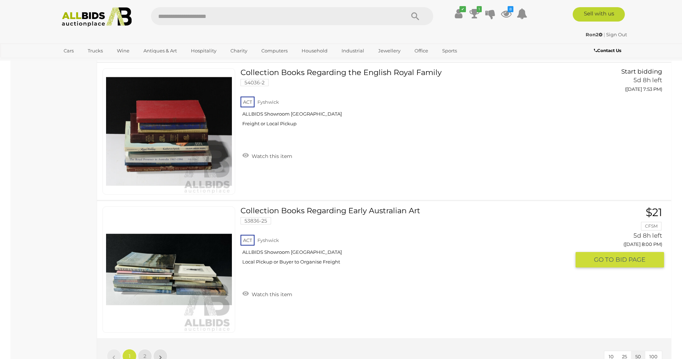
scroll to position [6719, 0]
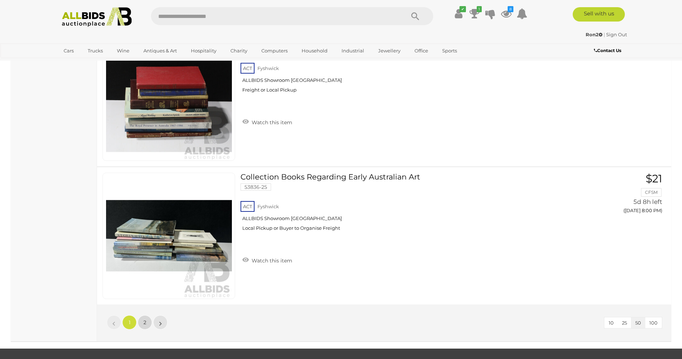
click at [145, 319] on span "2" at bounding box center [144, 322] width 3 height 6
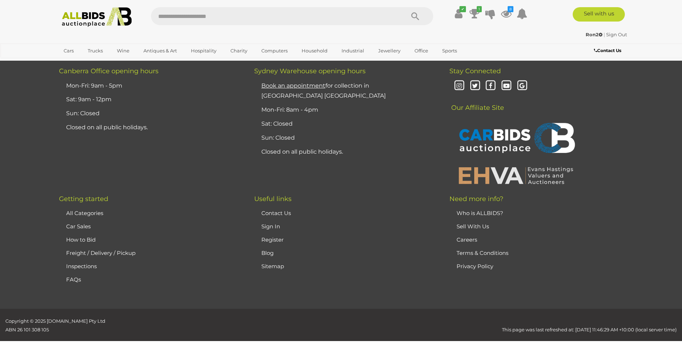
scroll to position [35, 0]
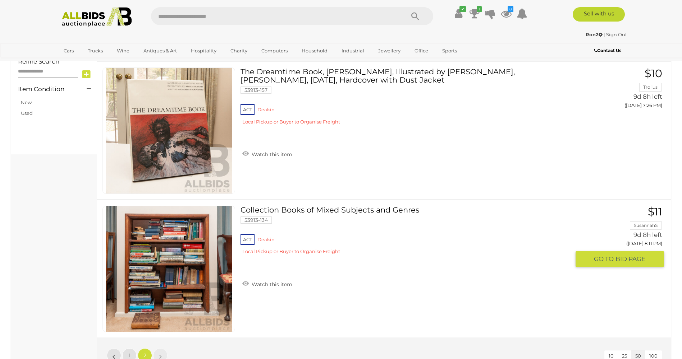
scroll to position [359, 0]
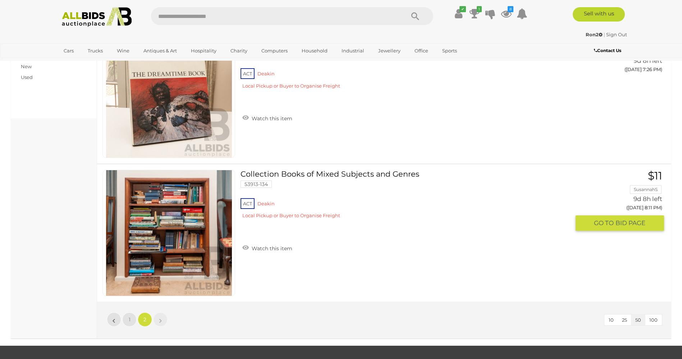
click at [166, 231] on link at bounding box center [168, 233] width 133 height 126
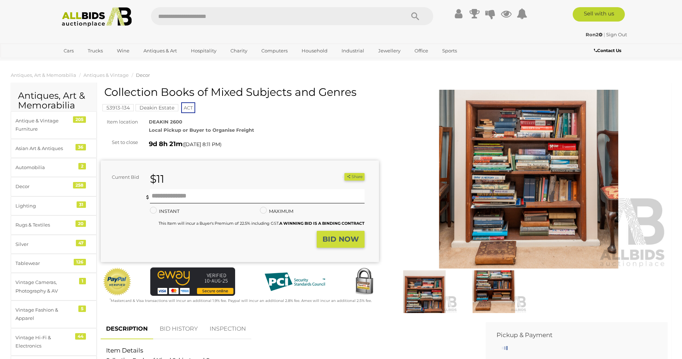
click at [539, 199] on img at bounding box center [528, 179] width 278 height 179
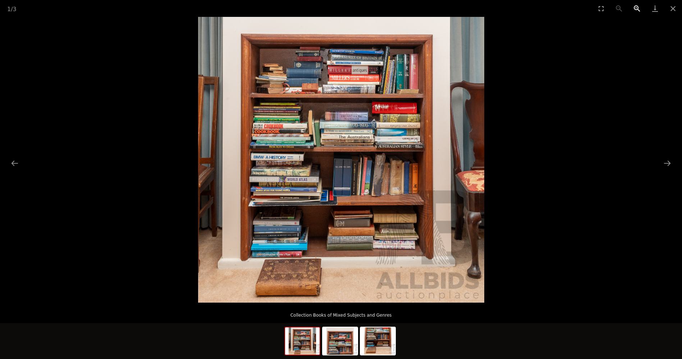
click at [638, 8] on button "Zoom in" at bounding box center [637, 8] width 18 height 17
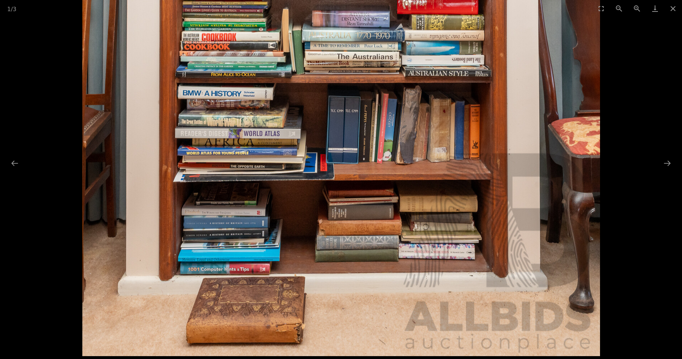
drag, startPoint x: 383, startPoint y: 335, endPoint x: 385, endPoint y: 267, distance: 67.9
click at [385, 267] on img at bounding box center [340, 97] width 517 height 517
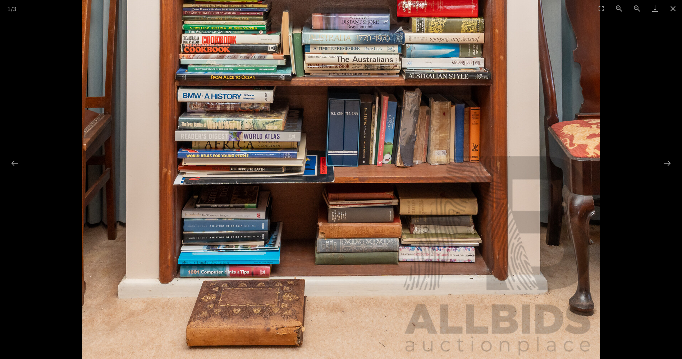
click at [385, 267] on img at bounding box center [340, 100] width 517 height 517
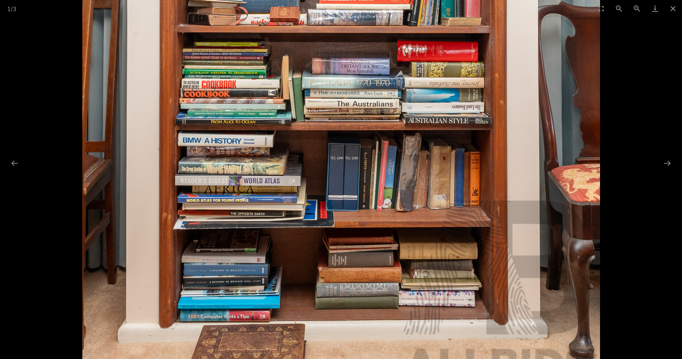
drag, startPoint x: 385, startPoint y: 267, endPoint x: 357, endPoint y: 313, distance: 54.5
click at [357, 313] on img at bounding box center [340, 144] width 517 height 517
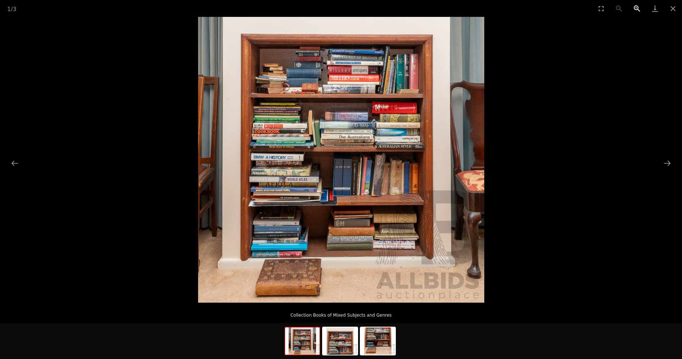
click at [636, 10] on button "Zoom in" at bounding box center [637, 8] width 18 height 17
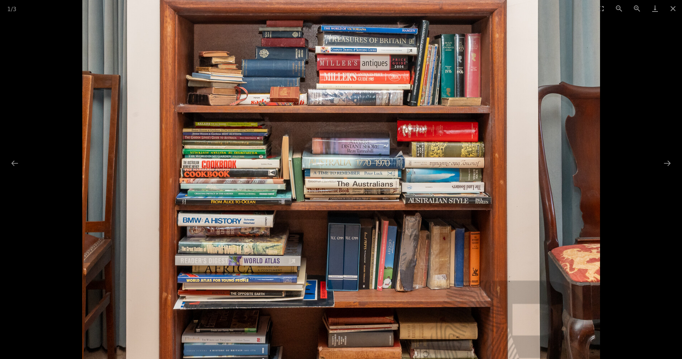
drag, startPoint x: 458, startPoint y: 142, endPoint x: 447, endPoint y: 216, distance: 74.1
click at [447, 216] on img at bounding box center [340, 225] width 517 height 517
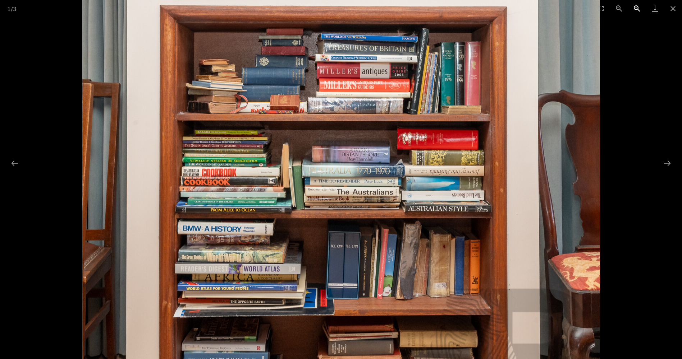
click at [639, 7] on button "Zoom in" at bounding box center [637, 8] width 18 height 17
click at [670, 162] on button "Next slide" at bounding box center [666, 163] width 15 height 14
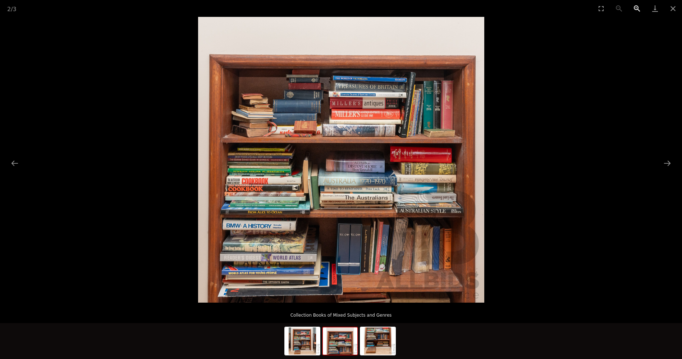
click at [639, 9] on button "Zoom in" at bounding box center [637, 8] width 18 height 17
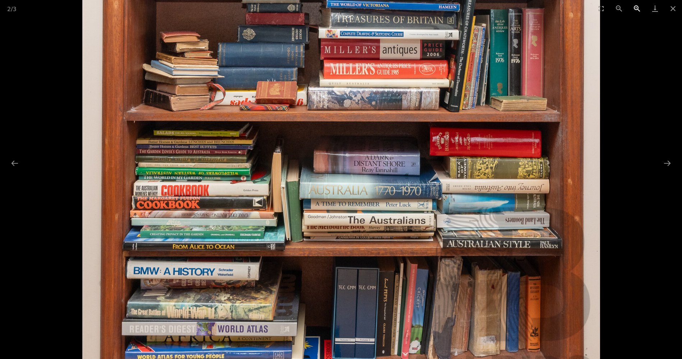
click at [636, 10] on button "Zoom in" at bounding box center [637, 8] width 18 height 17
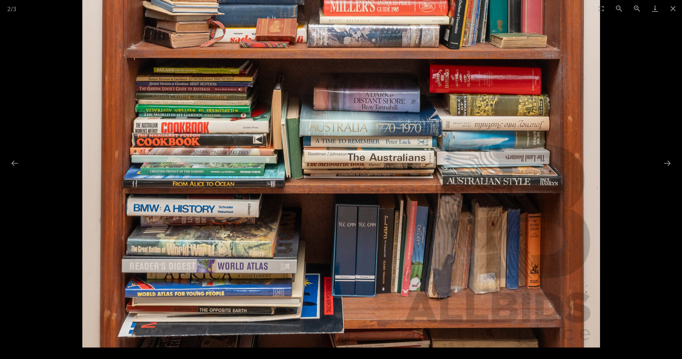
drag, startPoint x: 390, startPoint y: 257, endPoint x: 421, endPoint y: 136, distance: 124.5
click at [421, 136] on img at bounding box center [340, 88] width 517 height 517
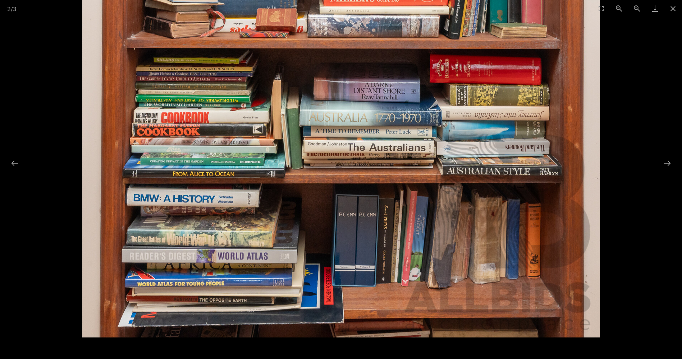
drag, startPoint x: 339, startPoint y: 306, endPoint x: 341, endPoint y: 176, distance: 129.7
click at [341, 176] on img at bounding box center [340, 78] width 517 height 517
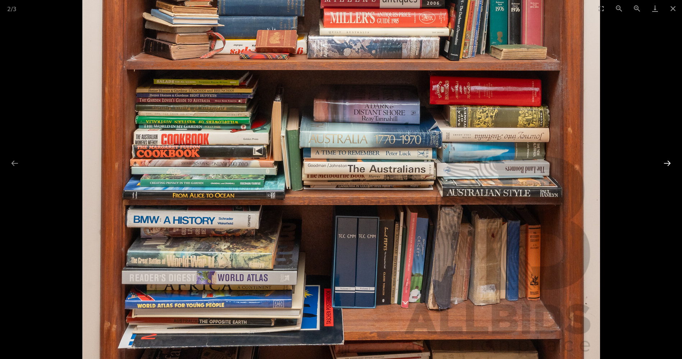
click at [665, 163] on button "Next slide" at bounding box center [666, 163] width 15 height 14
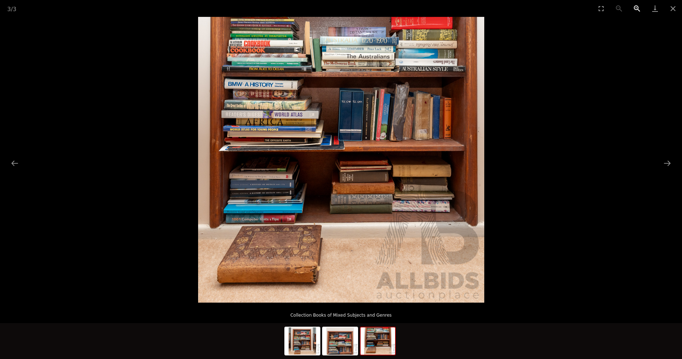
click at [635, 8] on button "Zoom in" at bounding box center [637, 8] width 18 height 17
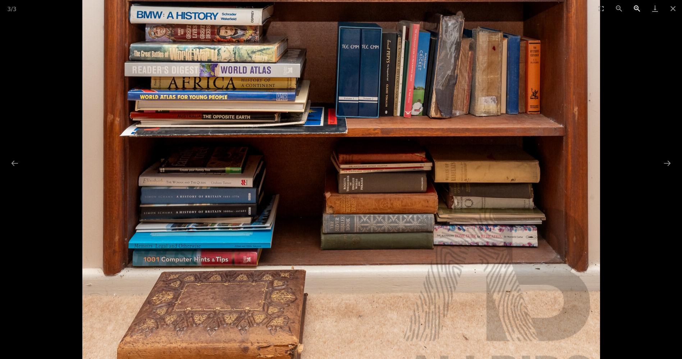
click at [635, 8] on button "Zoom in" at bounding box center [637, 8] width 18 height 17
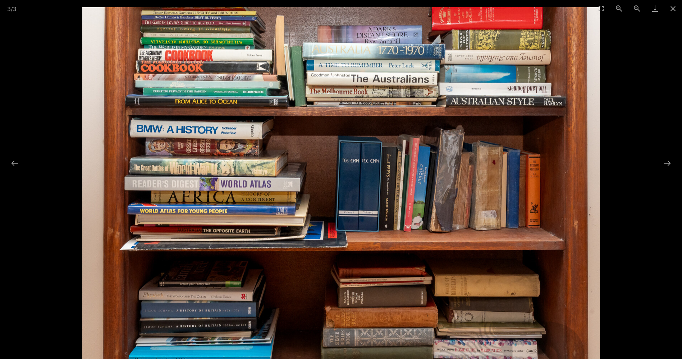
drag, startPoint x: 404, startPoint y: 177, endPoint x: 378, endPoint y: 328, distance: 152.8
click at [378, 328] on img at bounding box center [340, 265] width 517 height 517
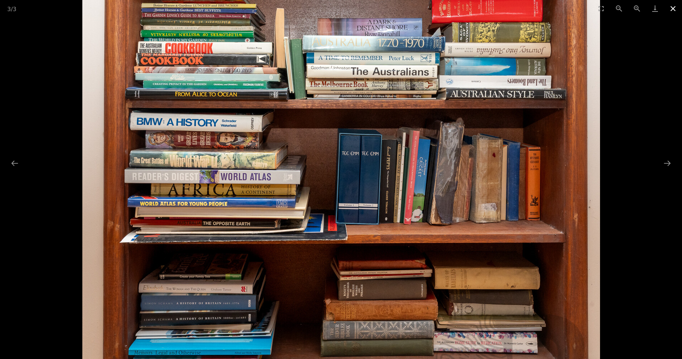
click at [670, 10] on button "Close gallery" at bounding box center [673, 8] width 18 height 17
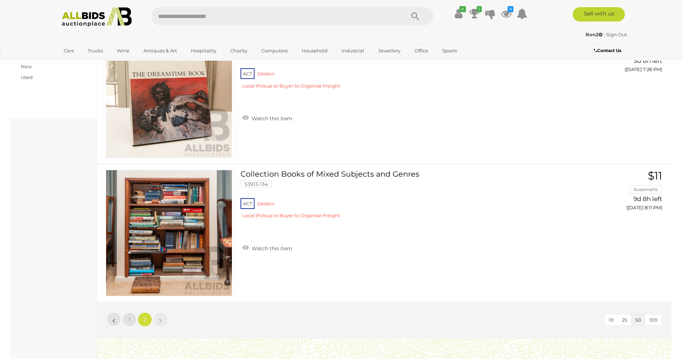
scroll to position [485, 0]
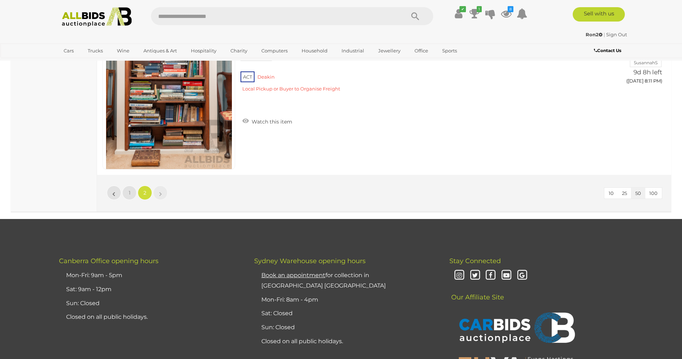
click at [613, 34] on link "Sign Out" at bounding box center [616, 35] width 21 height 6
